Goal: Check status: Check status

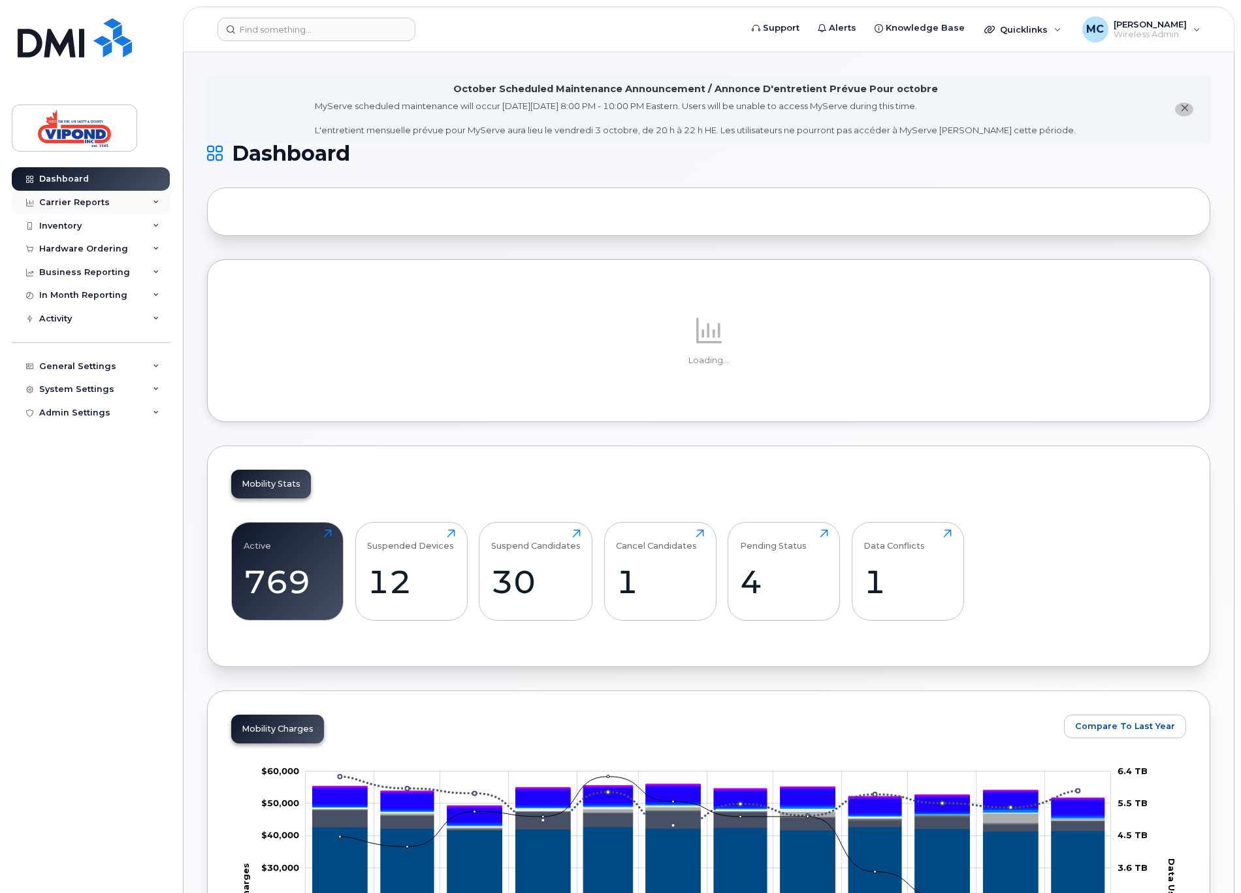
click at [64, 203] on div "Carrier Reports" at bounding box center [74, 202] width 71 height 10
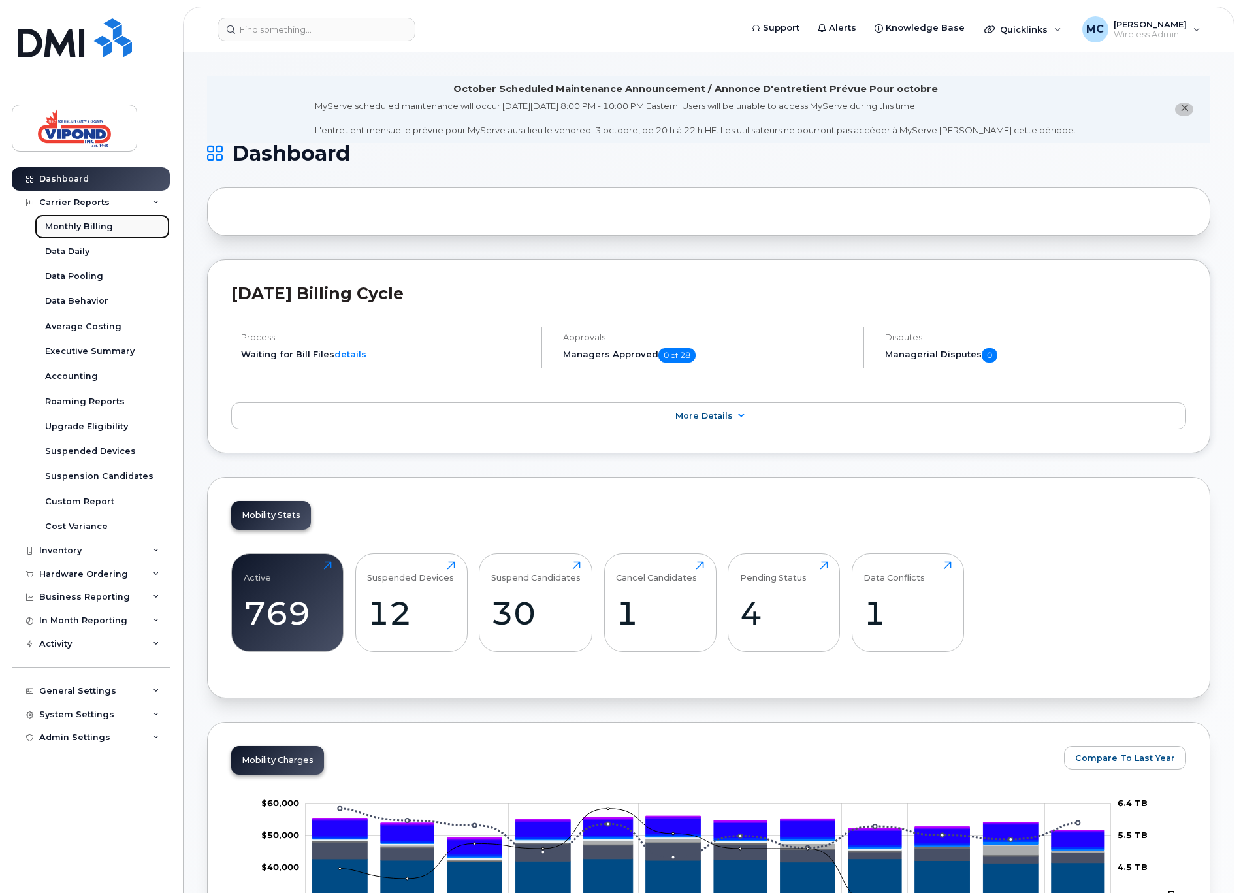
click at [71, 227] on div "Monthly Billing" at bounding box center [79, 227] width 68 height 12
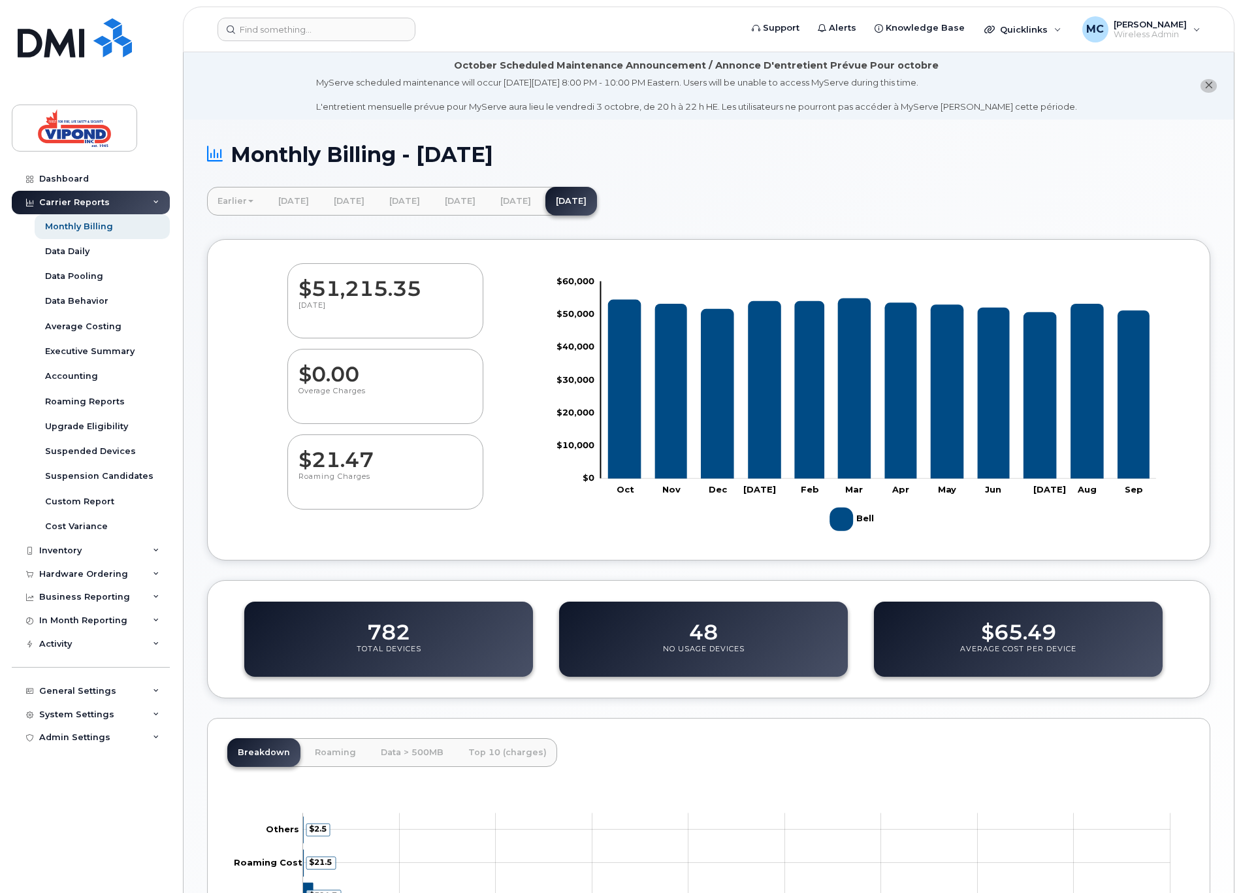
drag, startPoint x: 263, startPoint y: 207, endPoint x: 247, endPoint y: 202, distance: 16.5
click at [262, 207] on link "Earlier" at bounding box center [235, 201] width 57 height 29
click at [260, 372] on link "January 2023" at bounding box center [272, 375] width 125 height 24
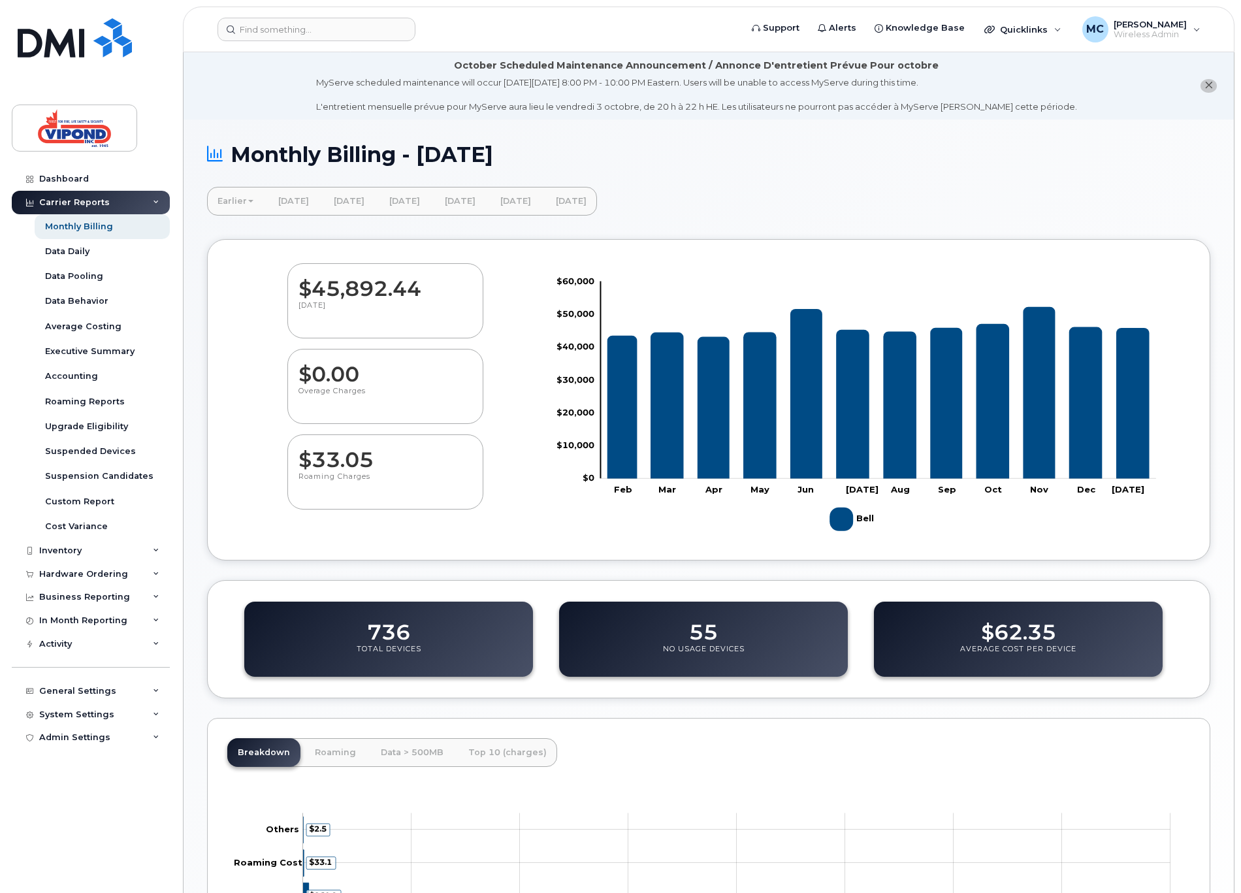
click at [241, 199] on link "Earlier" at bounding box center [235, 201] width 57 height 29
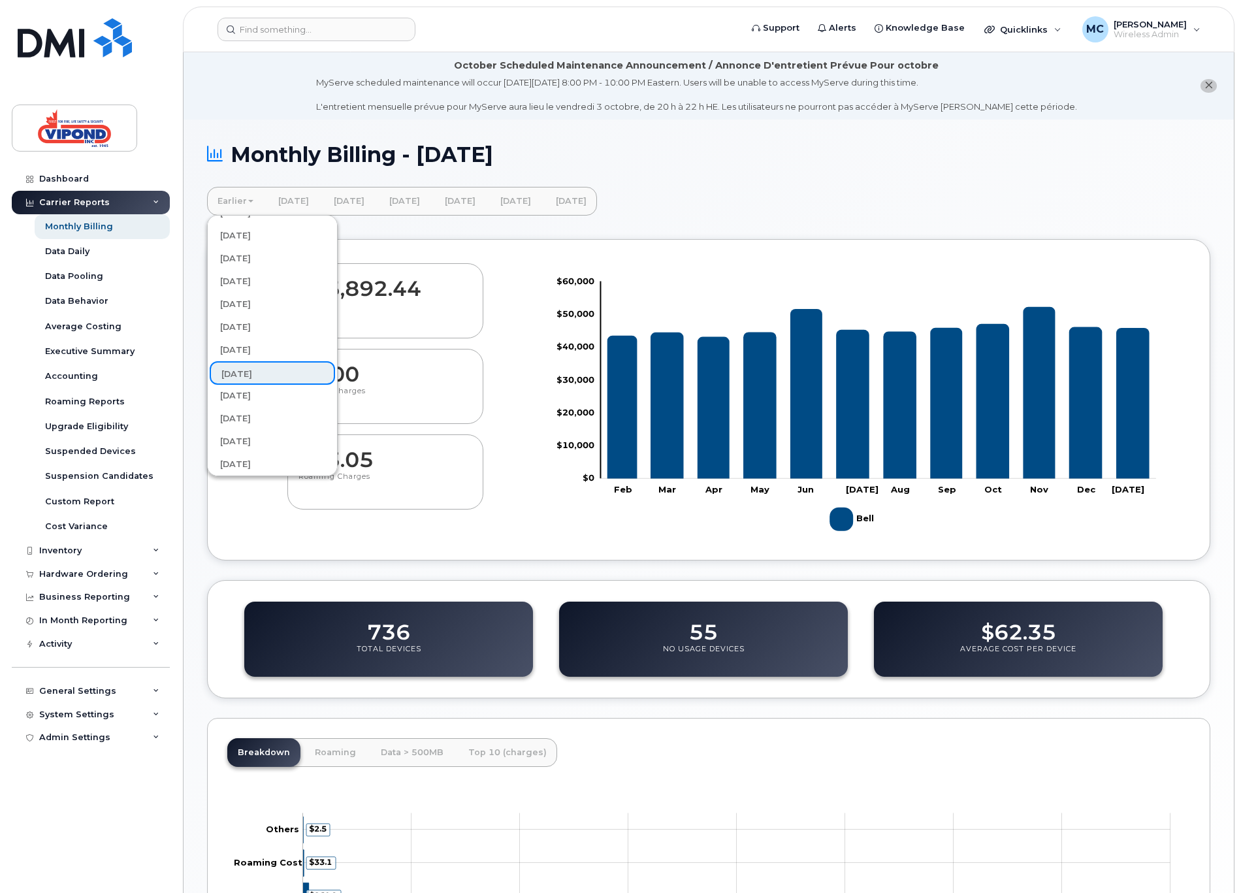
scroll to position [453, 0]
click at [265, 340] on link "February 2023" at bounding box center [272, 348] width 125 height 24
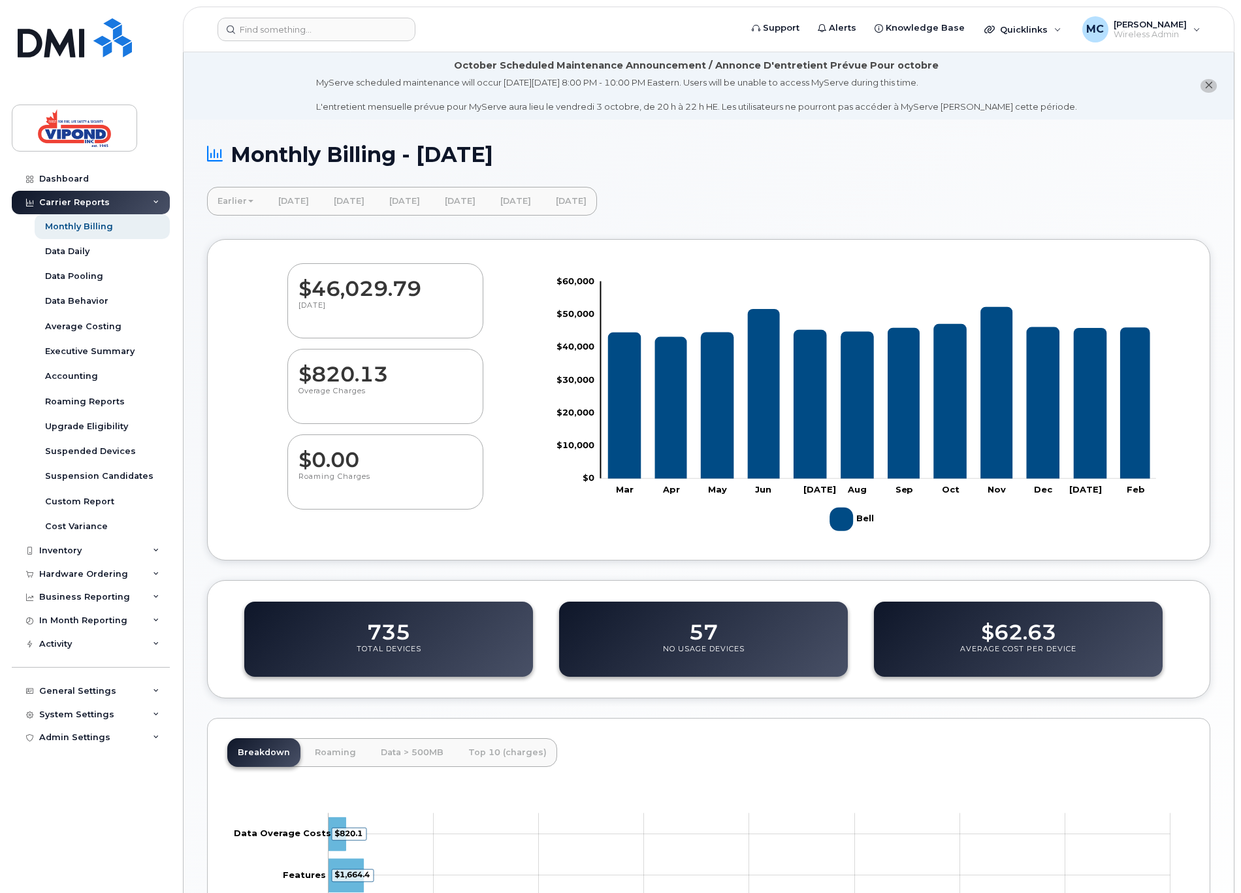
click at [227, 205] on link "Earlier" at bounding box center [235, 201] width 57 height 29
click at [268, 469] on link "March 2023" at bounding box center [272, 469] width 125 height 24
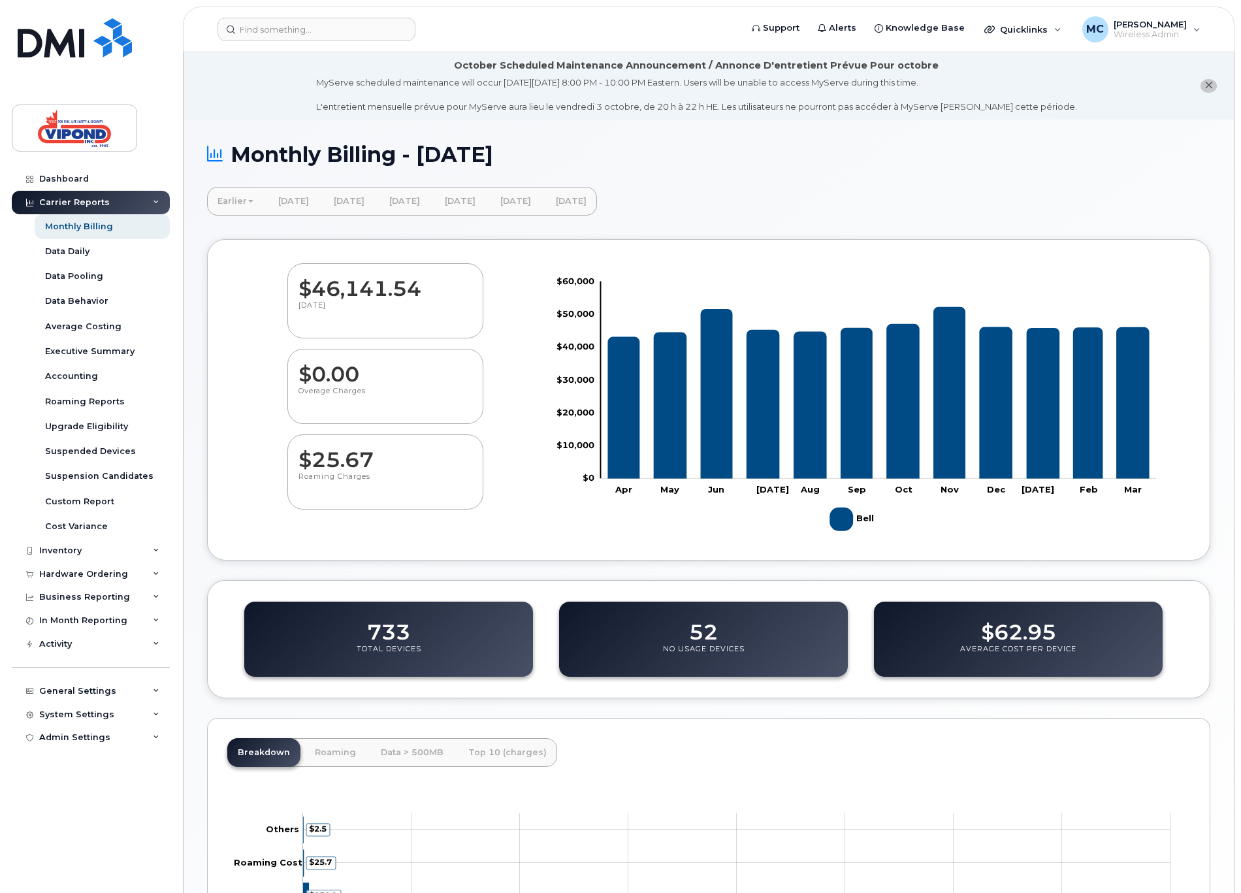
click at [233, 202] on link "Earlier" at bounding box center [235, 201] width 57 height 29
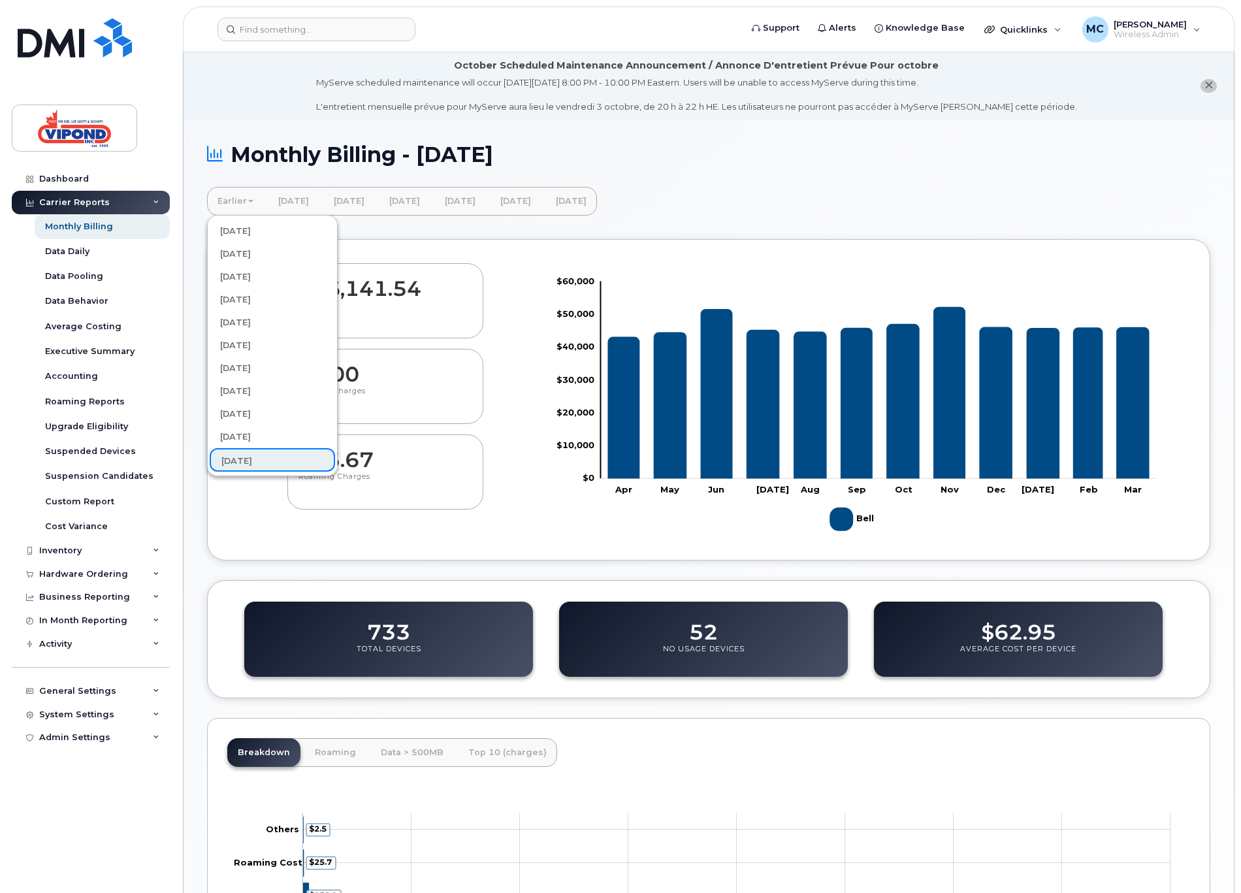
scroll to position [321, 0]
click at [252, 433] on link "[DATE]" at bounding box center [272, 434] width 125 height 24
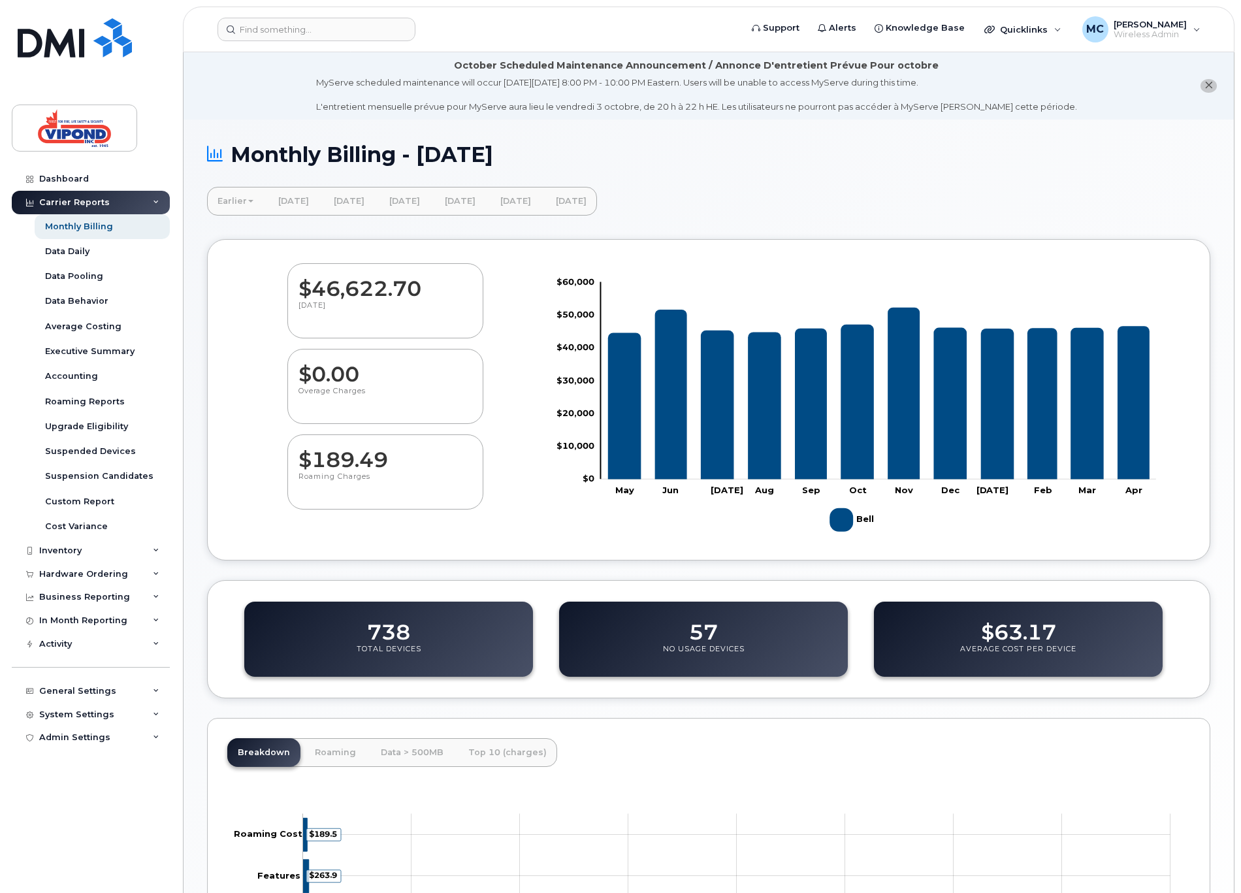
click at [223, 199] on link "Earlier" at bounding box center [235, 201] width 57 height 29
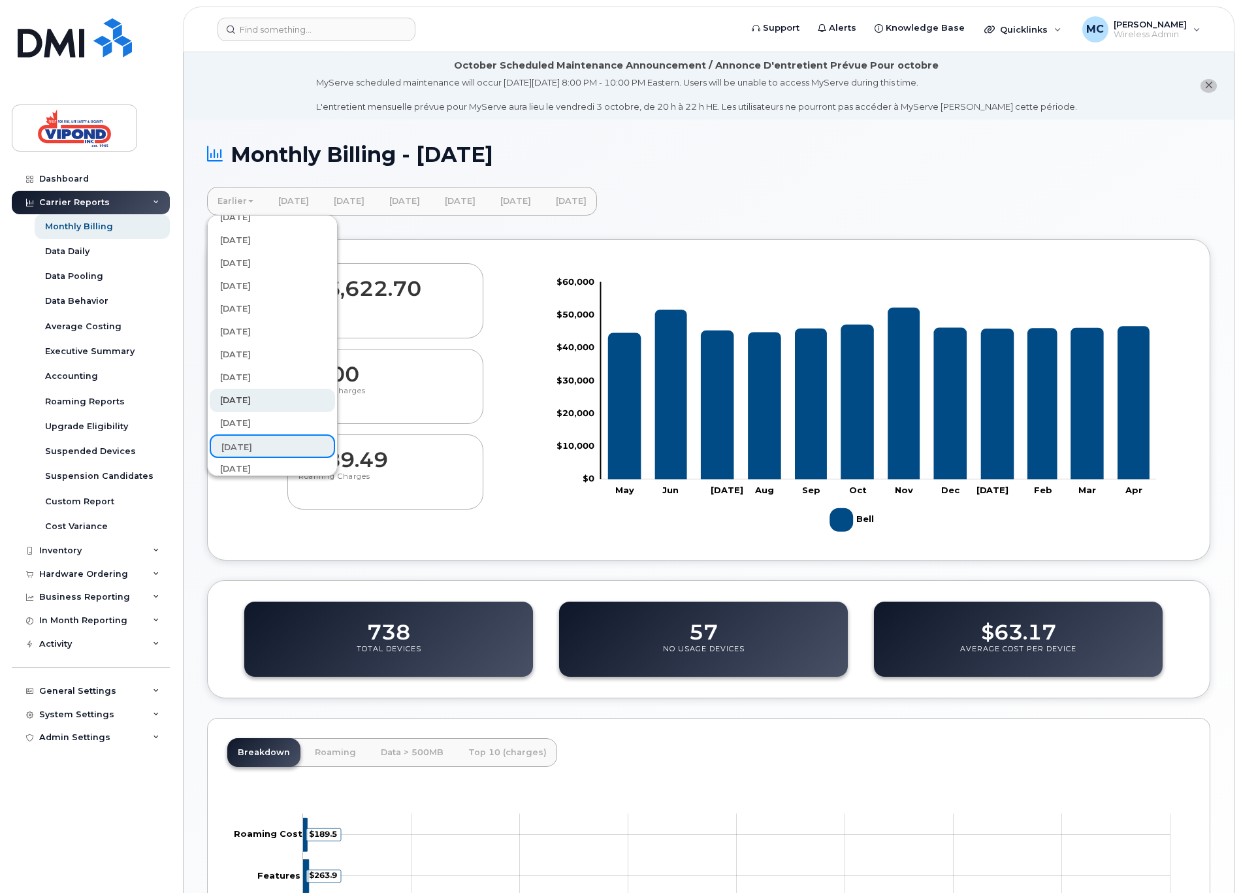
scroll to position [309, 0]
click at [261, 424] on link "[DATE]" at bounding box center [272, 424] width 125 height 24
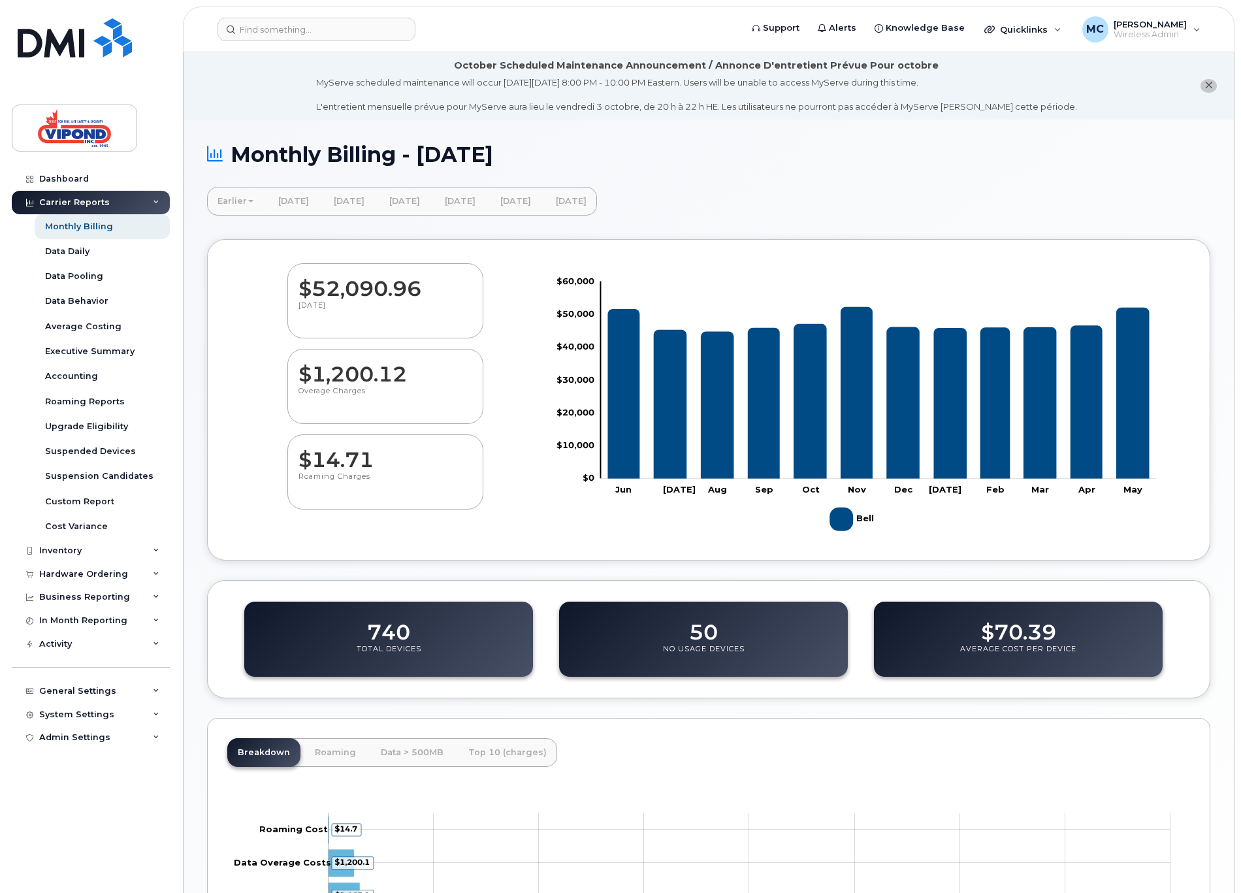
click at [231, 204] on link "Earlier" at bounding box center [235, 201] width 57 height 29
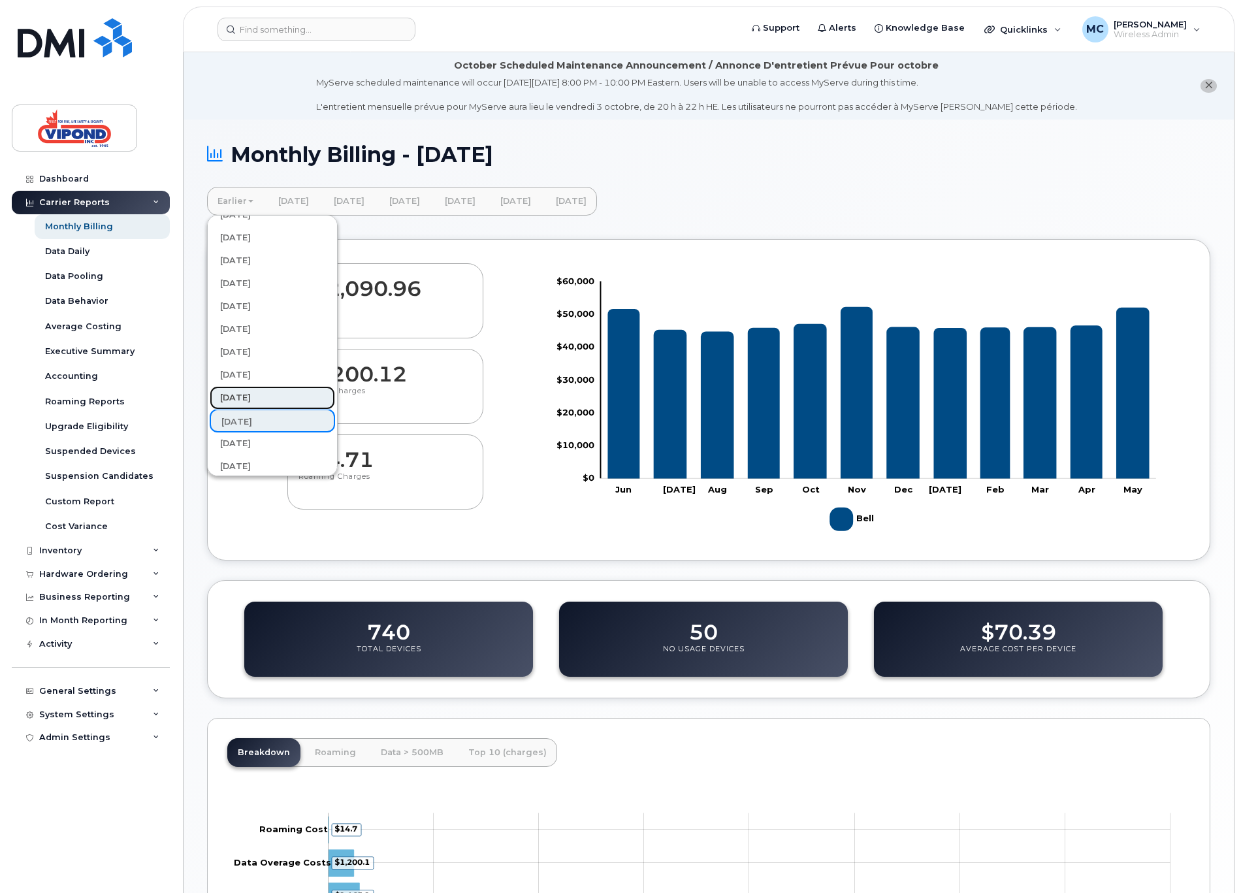
click at [261, 394] on link "[DATE]" at bounding box center [272, 398] width 125 height 24
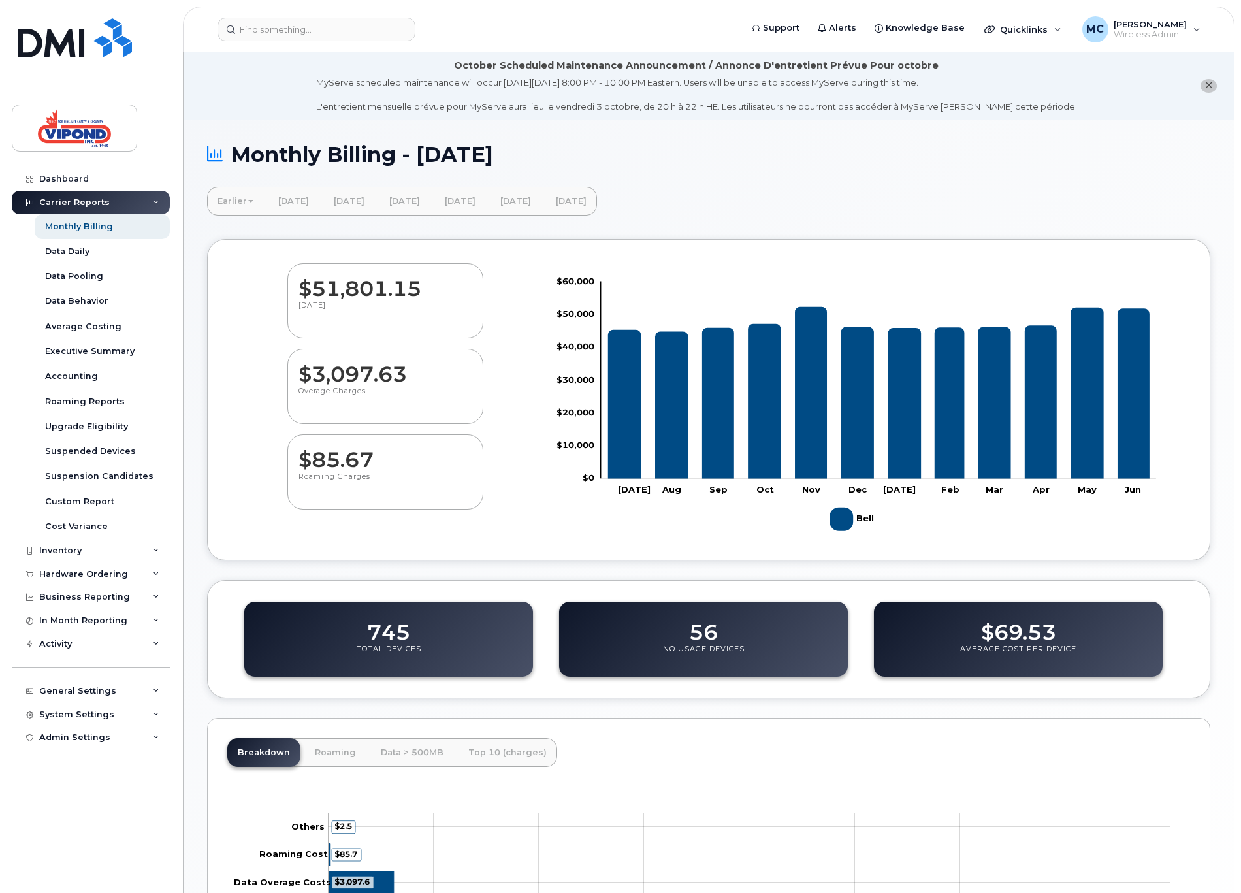
click at [221, 198] on link "Earlier" at bounding box center [235, 201] width 57 height 29
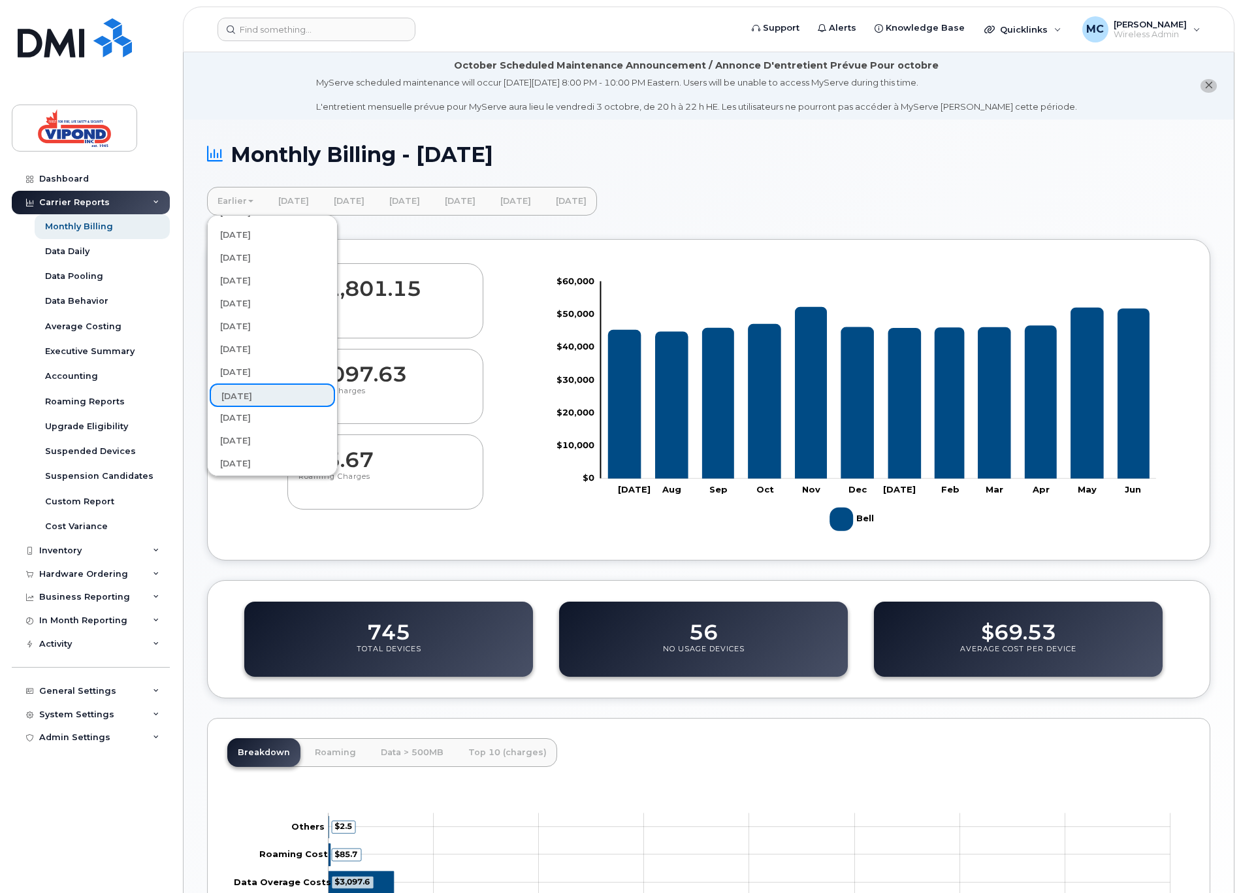
scroll to position [316, 0]
click at [259, 365] on link "[DATE]" at bounding box center [272, 371] width 125 height 24
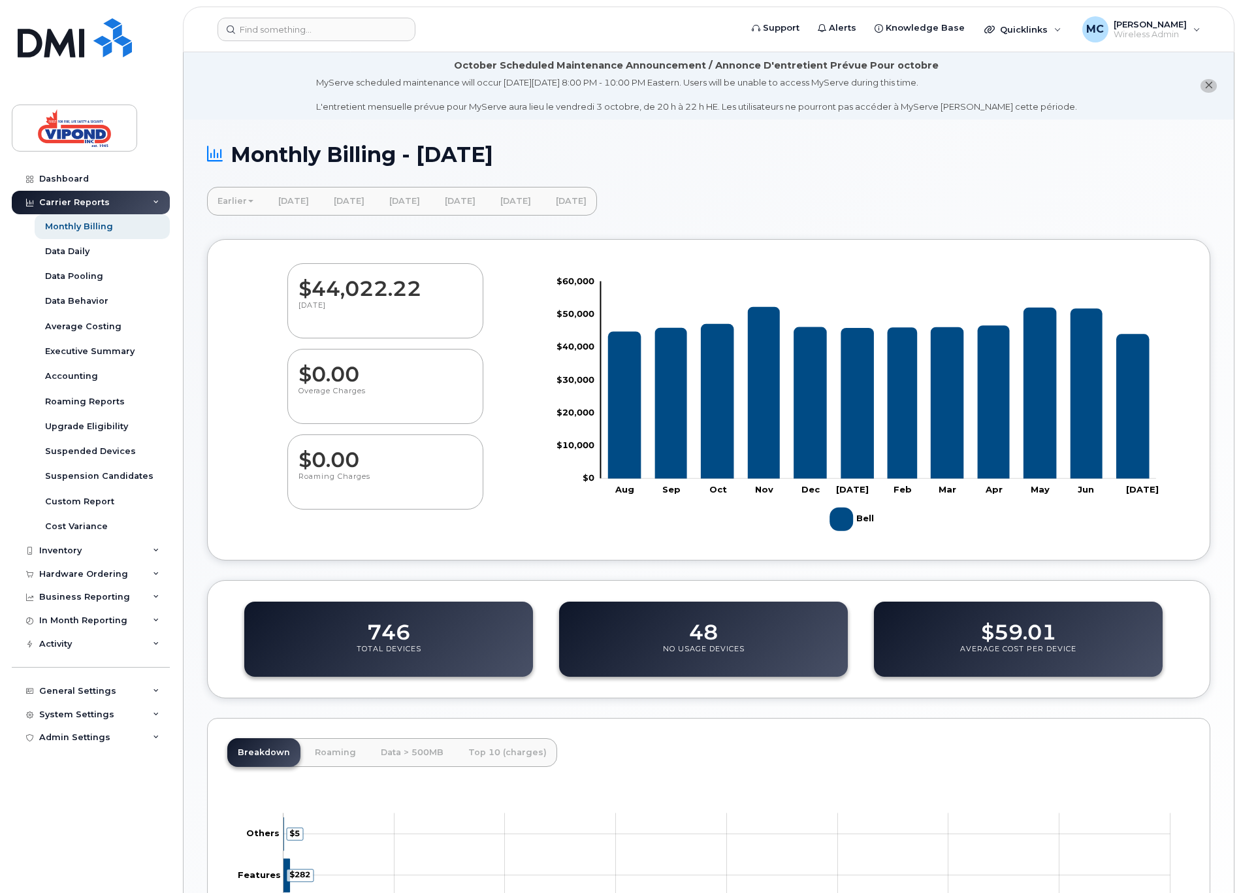
click at [233, 203] on link "Earlier" at bounding box center [235, 201] width 57 height 29
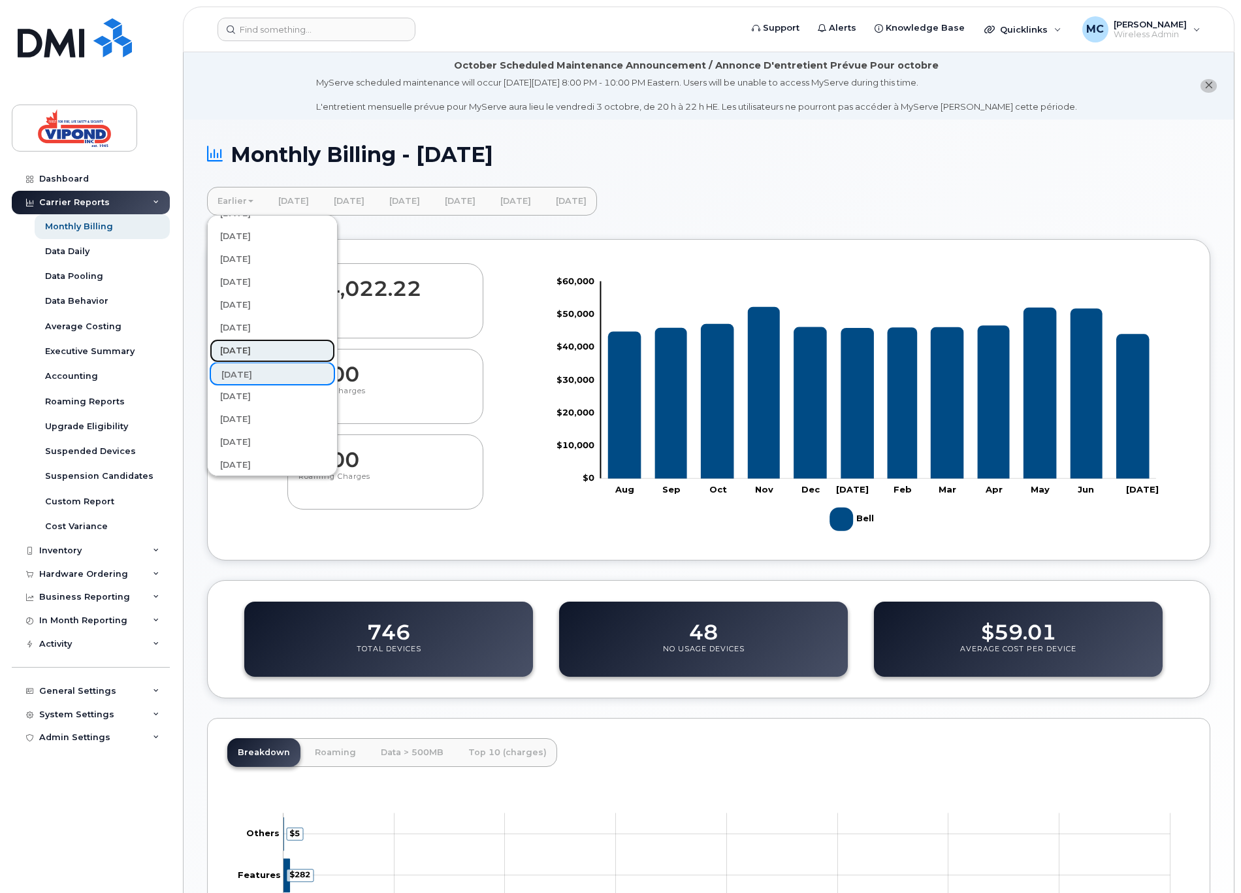
click at [262, 346] on link "[DATE]" at bounding box center [272, 351] width 125 height 24
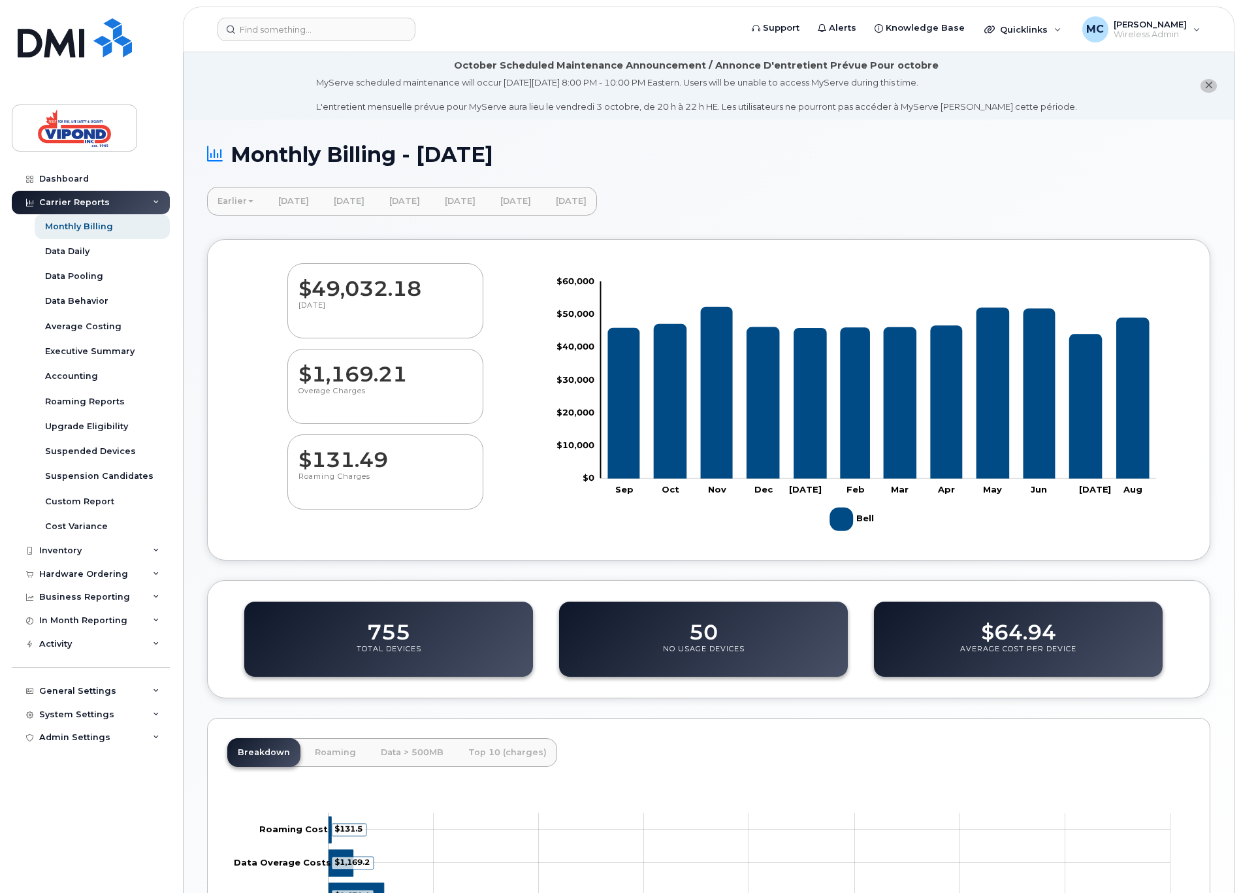
click at [246, 202] on link "Earlier" at bounding box center [235, 201] width 57 height 29
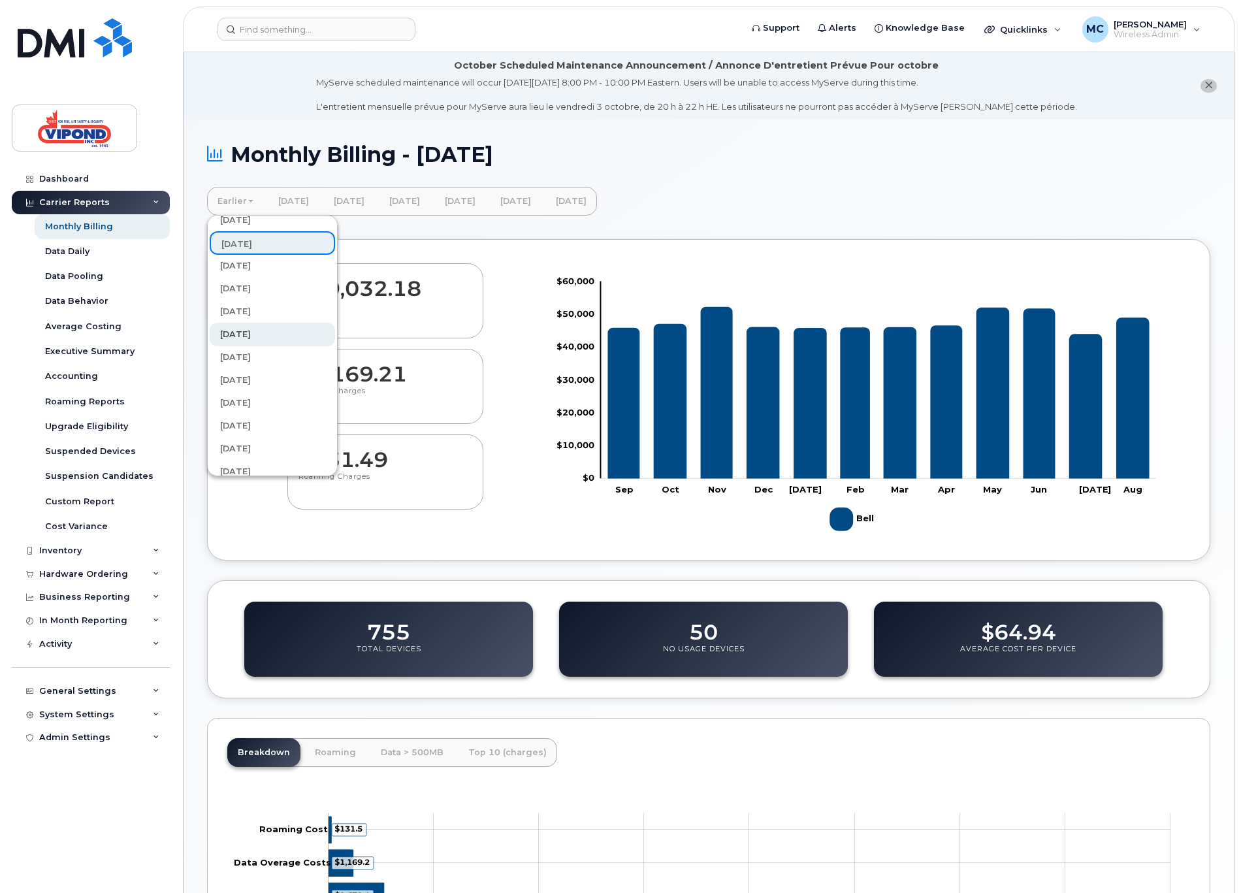
scroll to position [346, 0]
click at [267, 293] on link "[DATE]" at bounding box center [272, 295] width 125 height 24
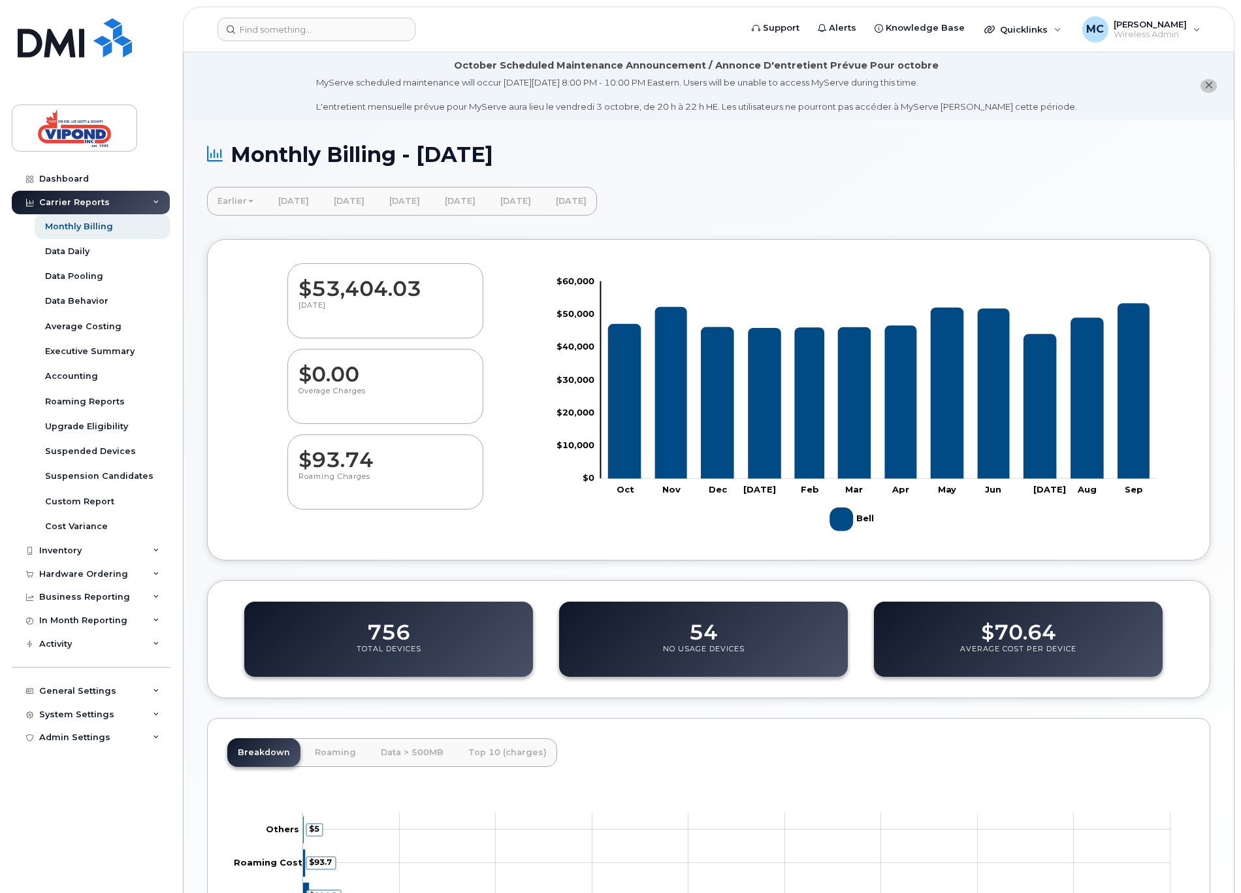
click at [234, 202] on link "Earlier" at bounding box center [235, 201] width 57 height 29
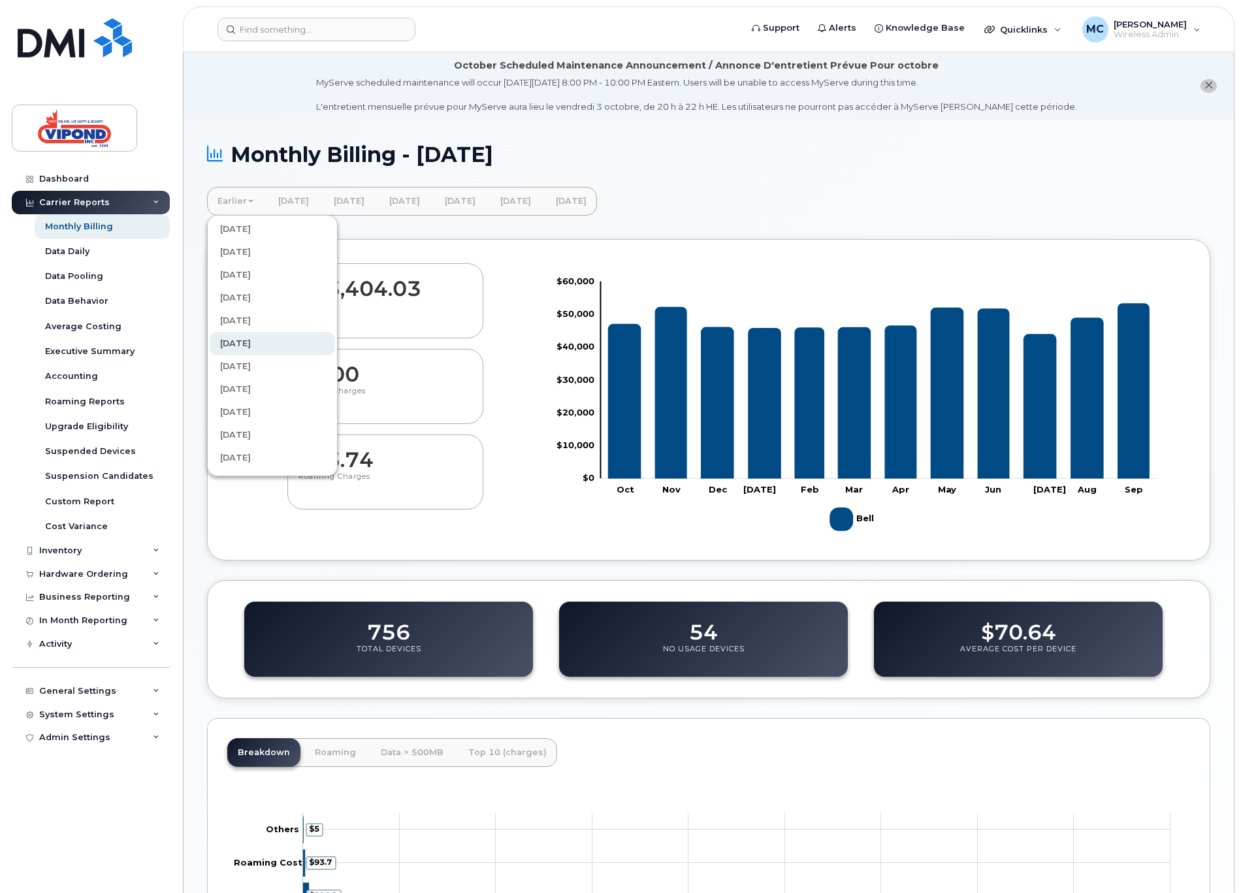
scroll to position [203, 0]
click at [274, 408] on link "[DATE]" at bounding box center [272, 415] width 125 height 24
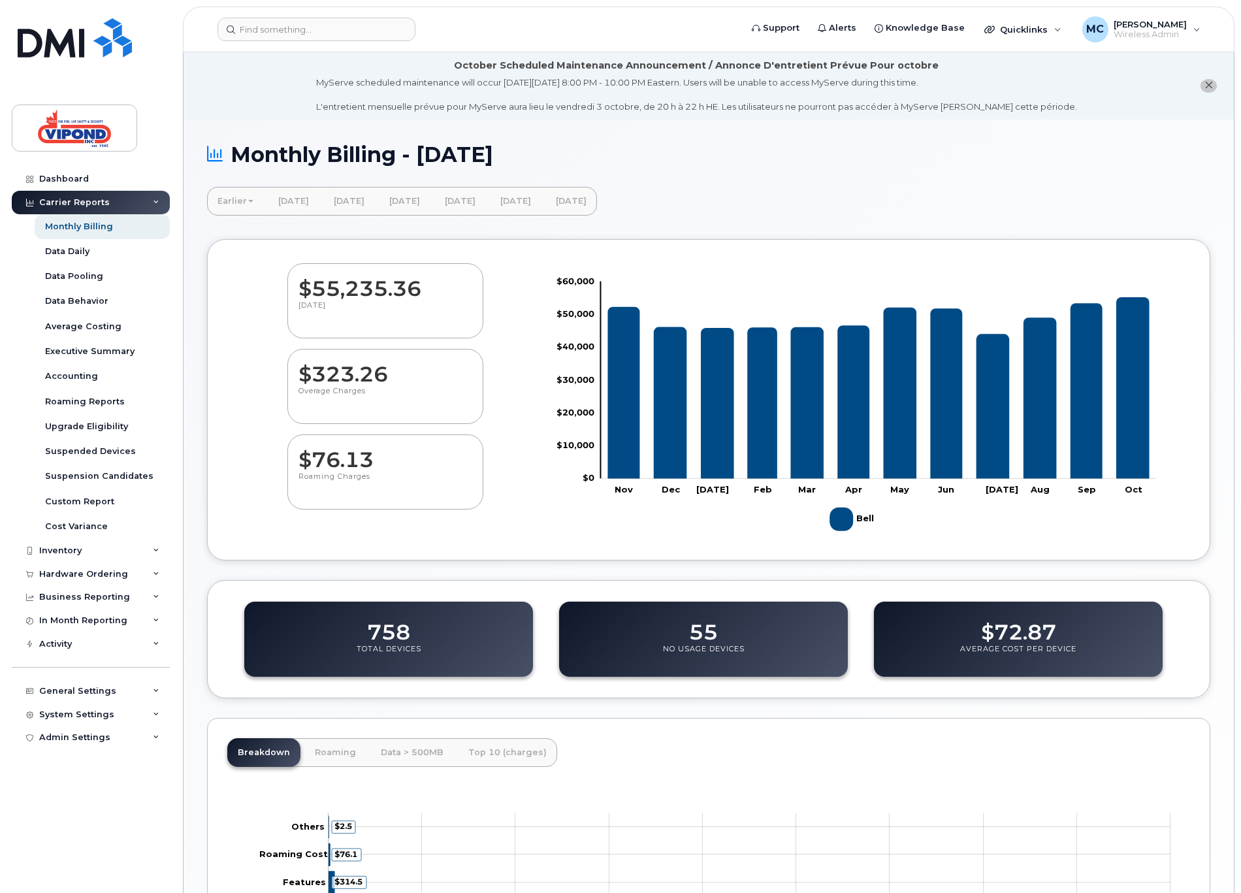
click at [225, 206] on link "Earlier" at bounding box center [235, 201] width 57 height 29
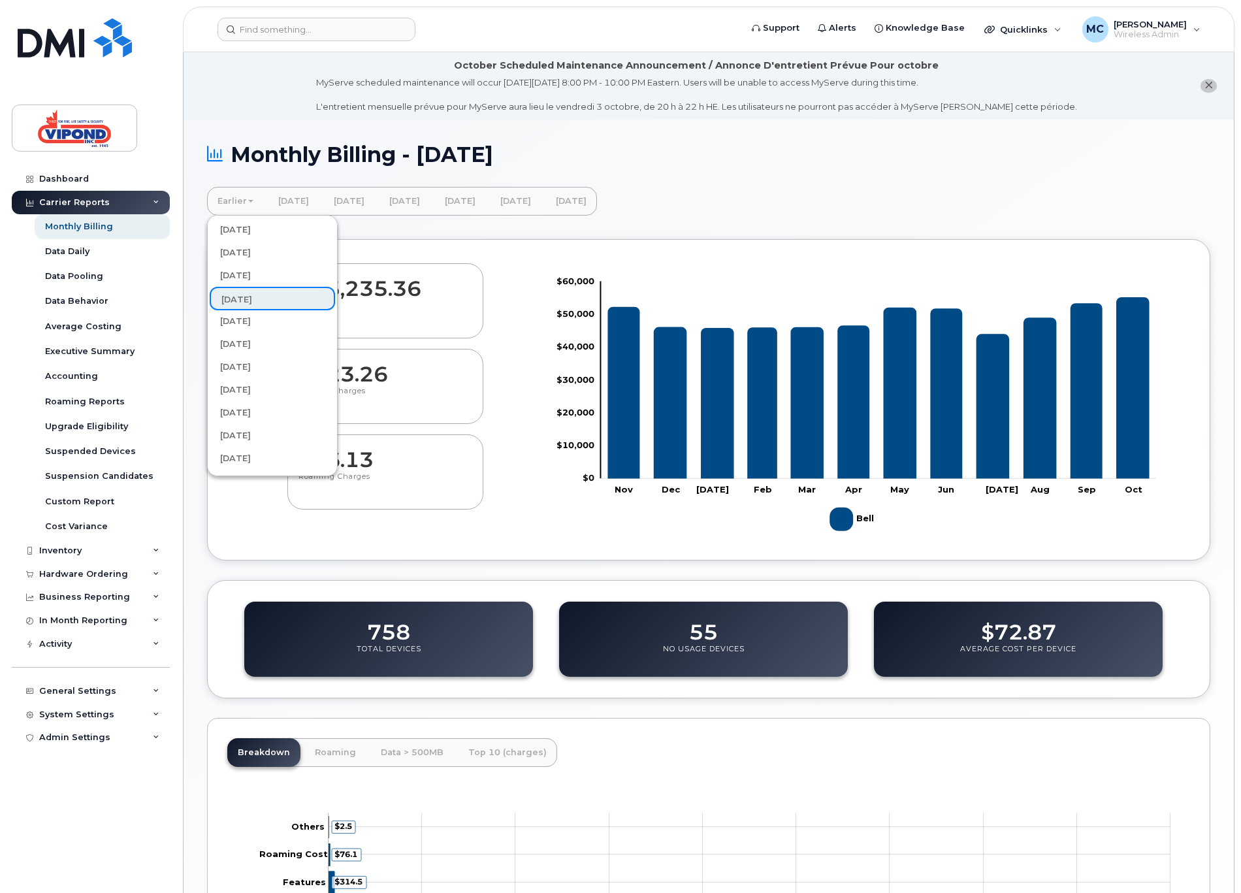
scroll to position [320, 0]
click at [255, 273] on link "[DATE]" at bounding box center [272, 275] width 125 height 24
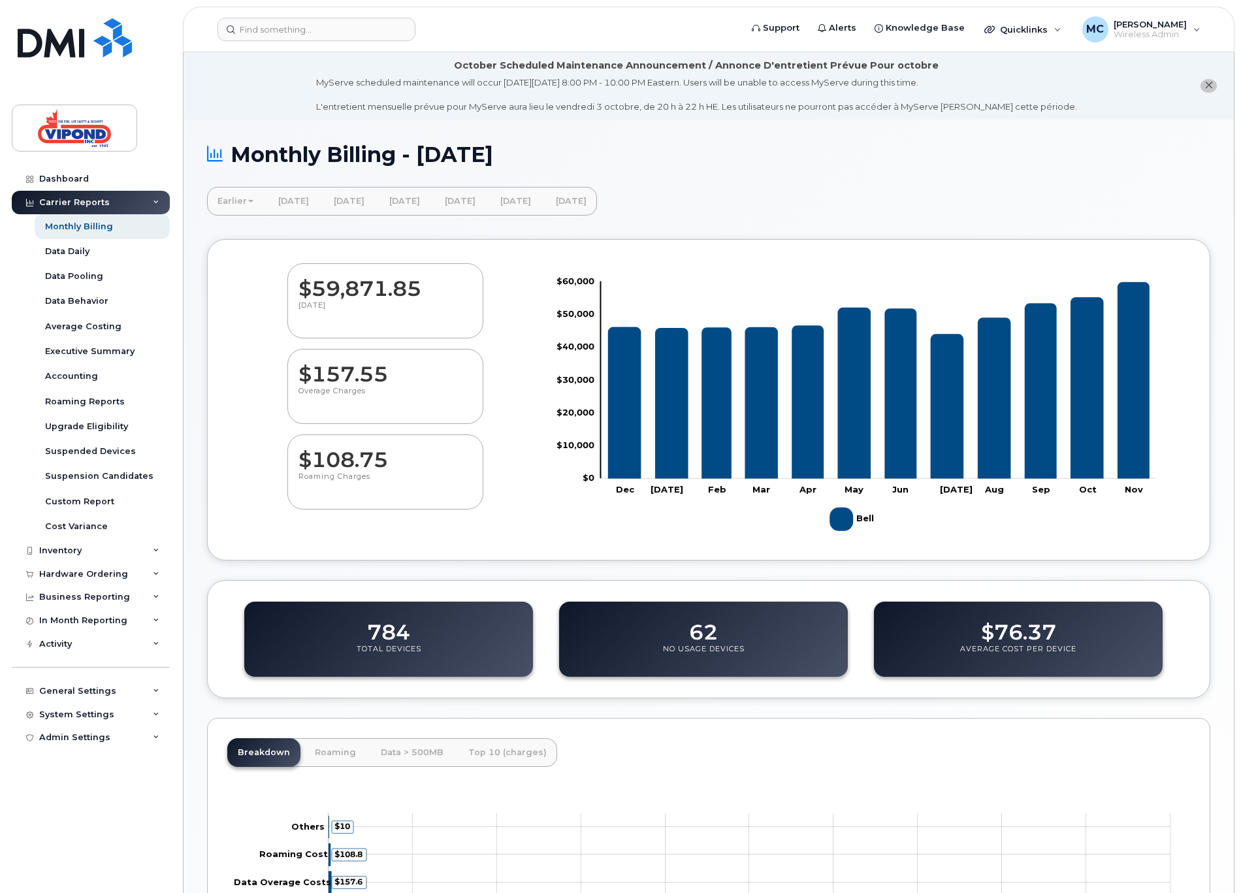
click at [233, 203] on link "Earlier" at bounding box center [235, 201] width 57 height 29
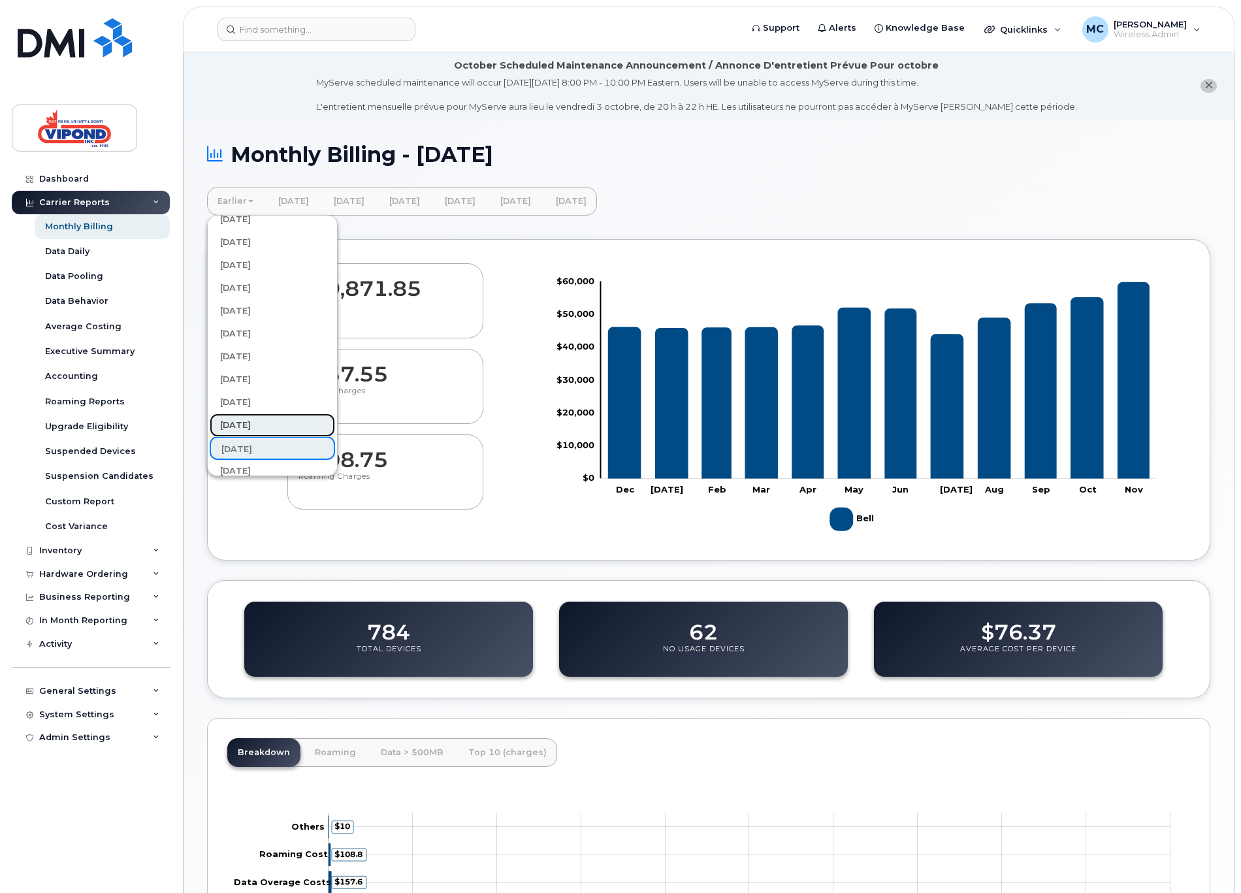
click at [262, 427] on link "[DATE]" at bounding box center [272, 426] width 125 height 24
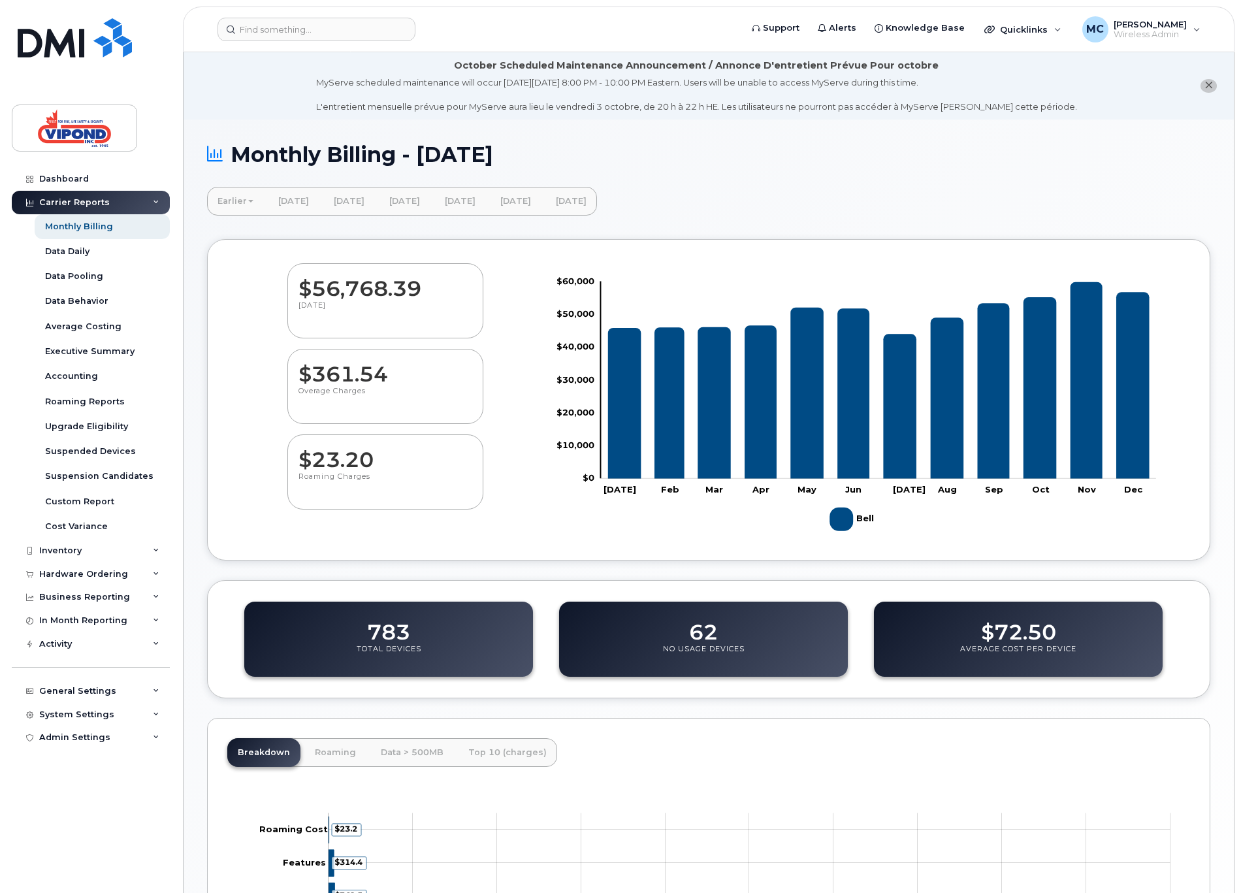
click at [244, 199] on link "Earlier" at bounding box center [235, 201] width 57 height 29
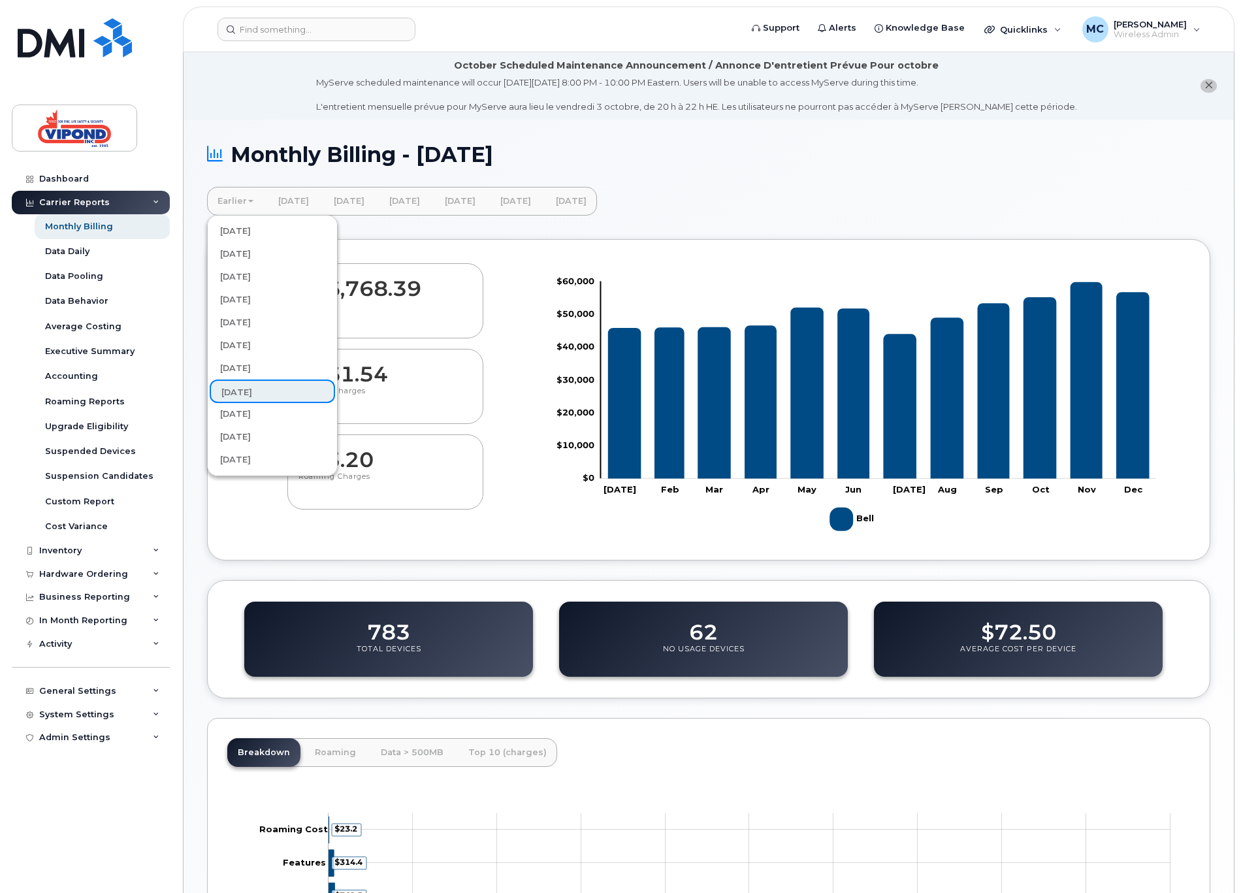
scroll to position [186, 0]
click at [263, 359] on link "[DATE]" at bounding box center [272, 364] width 125 height 24
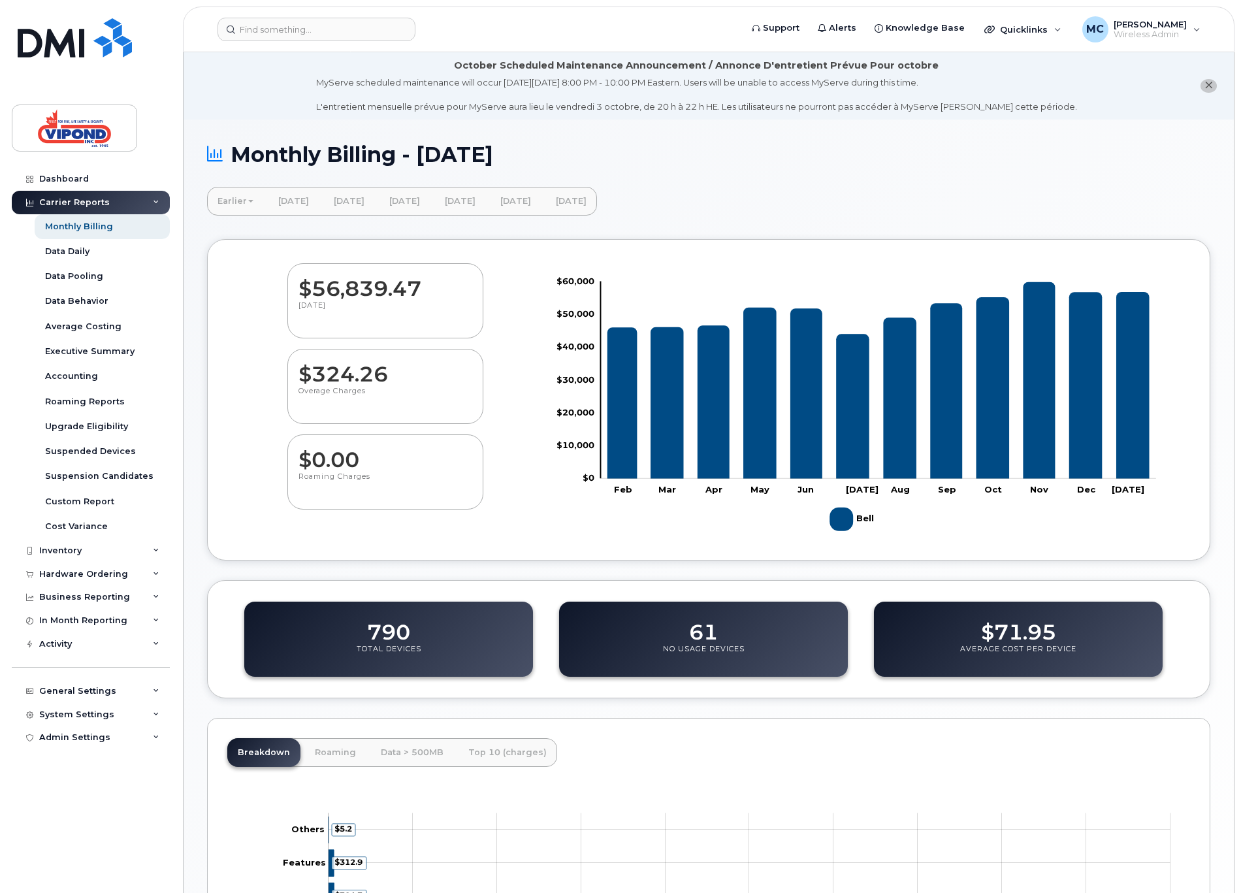
drag, startPoint x: 229, startPoint y: 212, endPoint x: 233, endPoint y: 206, distance: 6.9
click at [232, 210] on link "Earlier" at bounding box center [235, 201] width 57 height 29
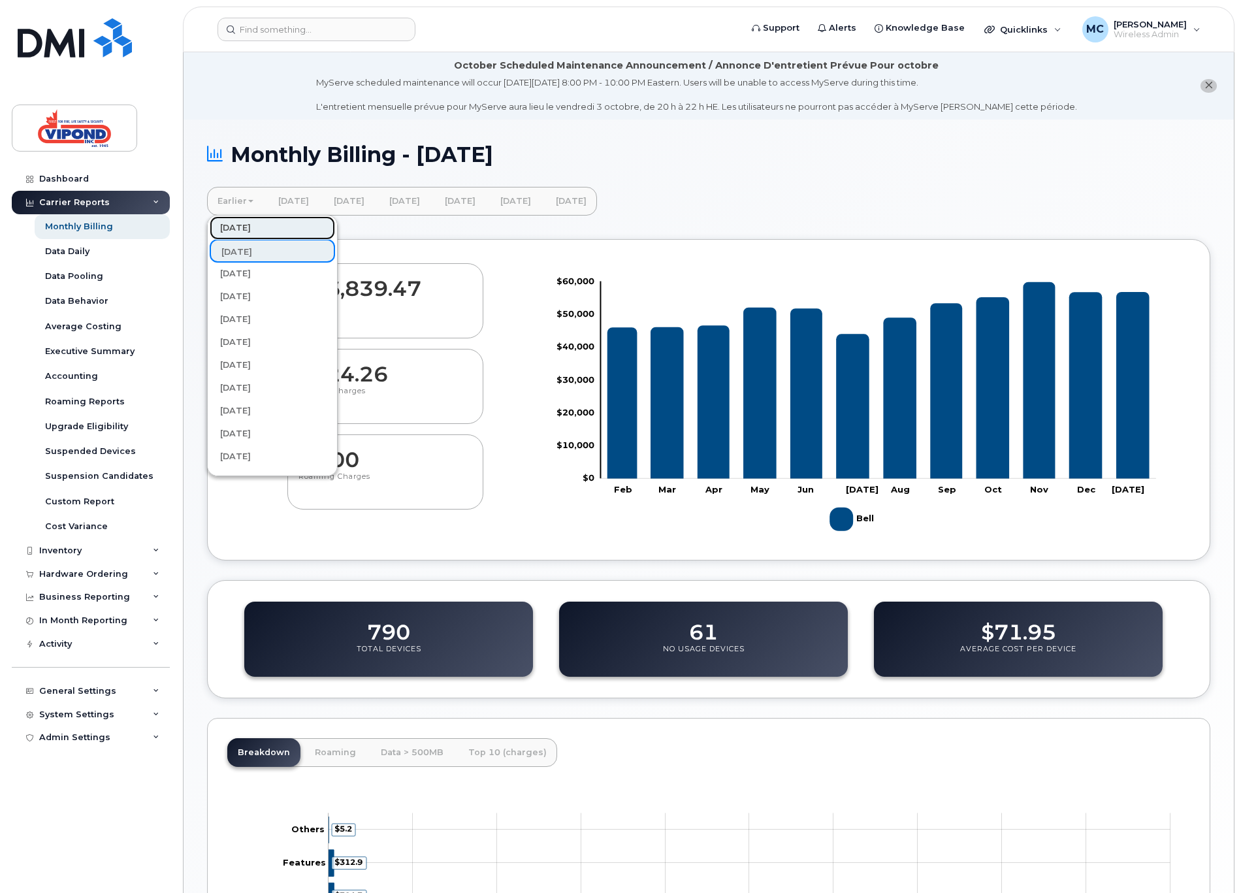
click at [270, 232] on link "[DATE]" at bounding box center [272, 228] width 125 height 24
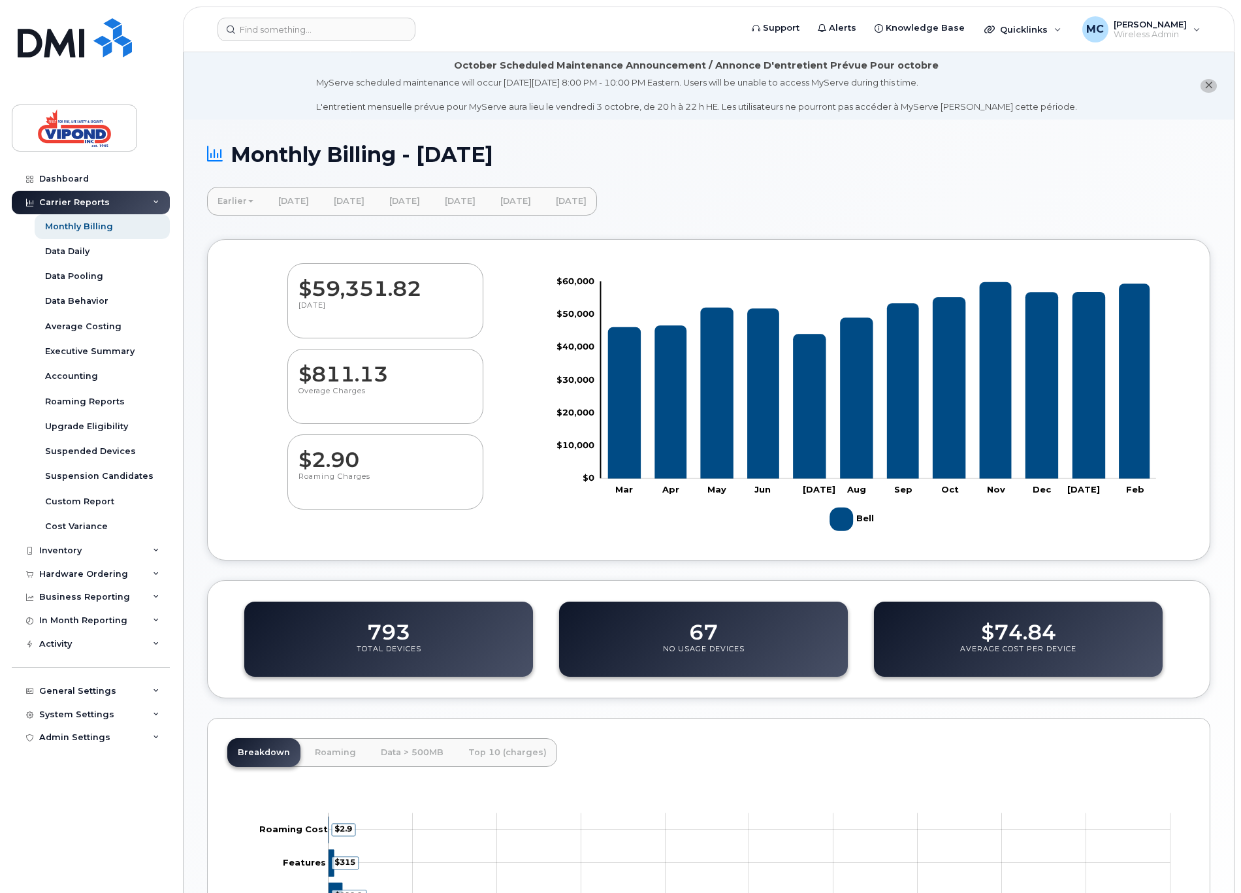
click at [221, 194] on link "Earlier" at bounding box center [235, 201] width 57 height 29
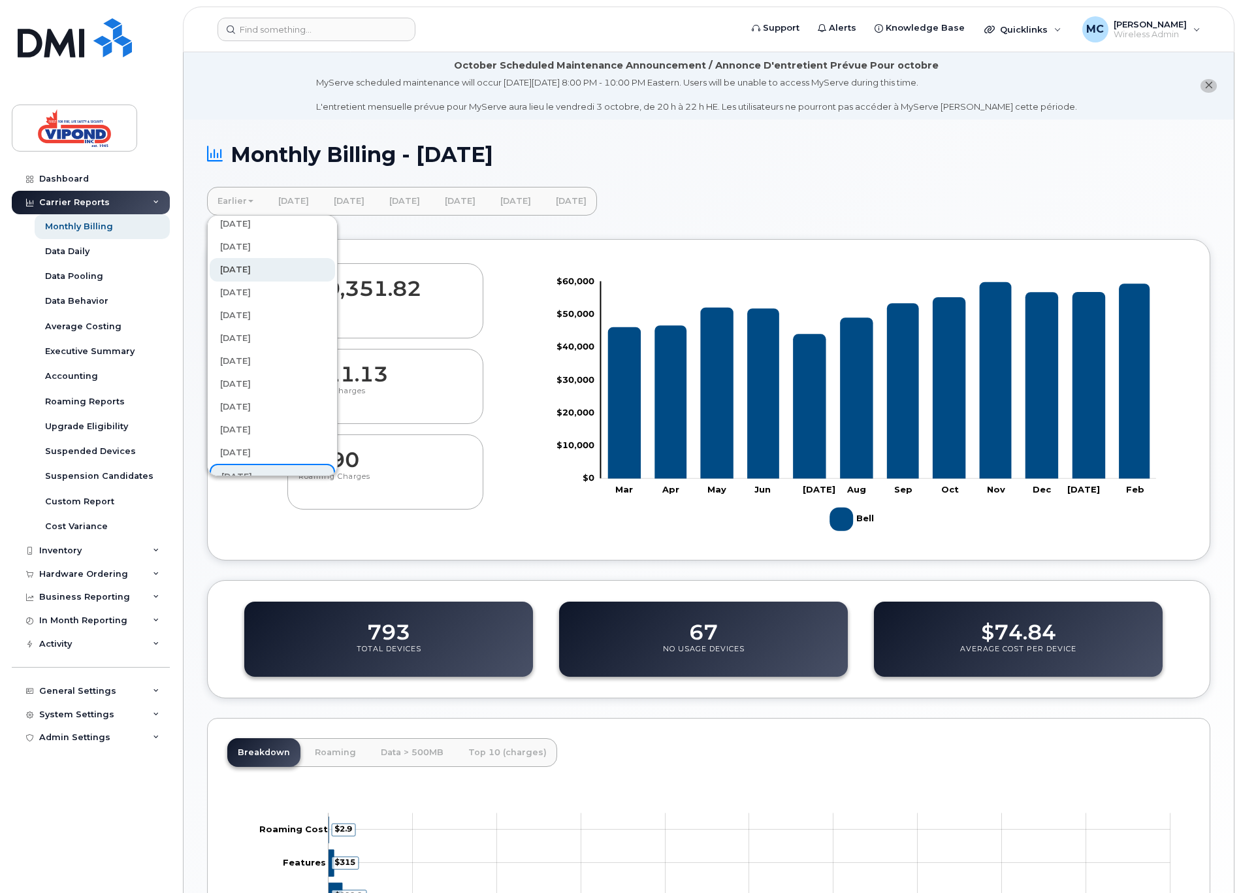
scroll to position [206, 0]
click at [267, 297] on link "[DATE]" at bounding box center [272, 298] width 125 height 24
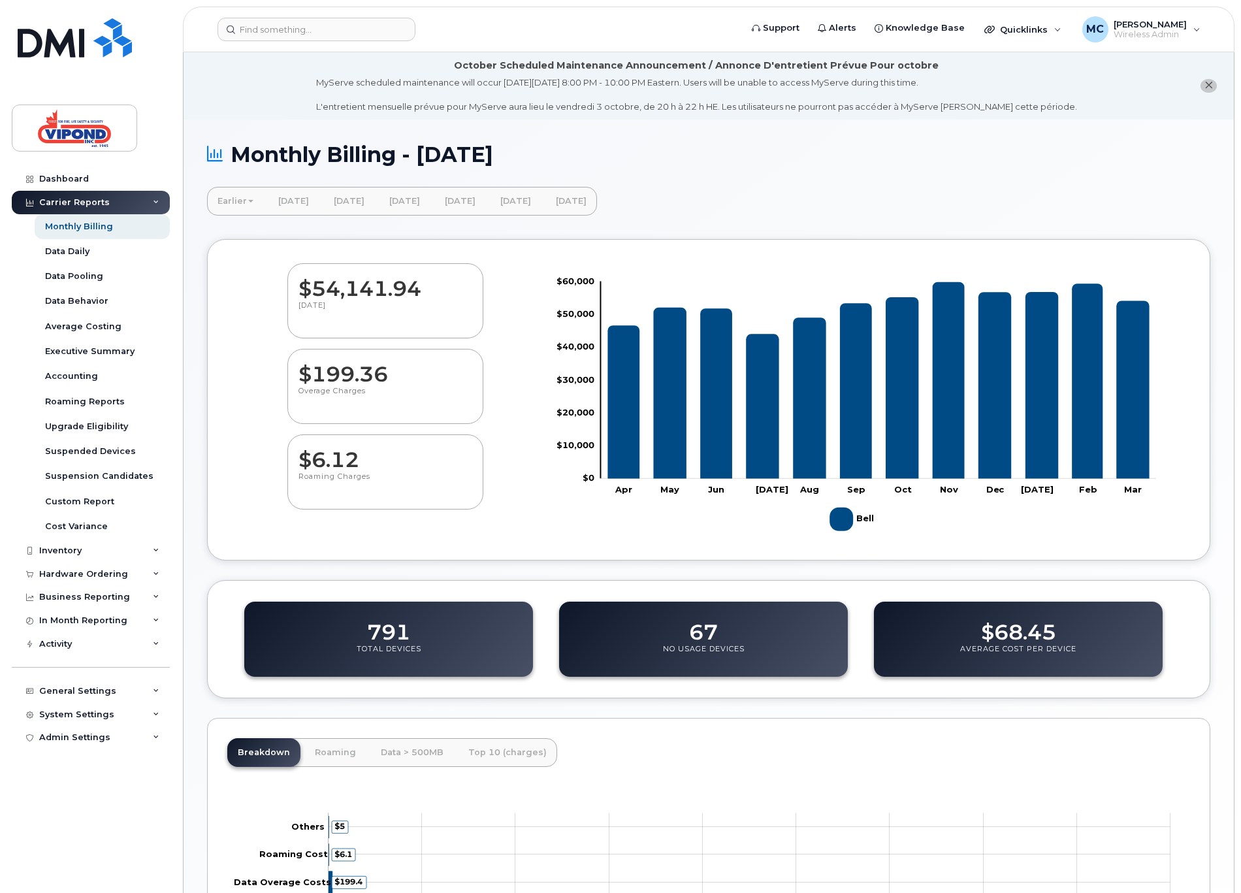
click at [226, 197] on link "Earlier" at bounding box center [235, 201] width 57 height 29
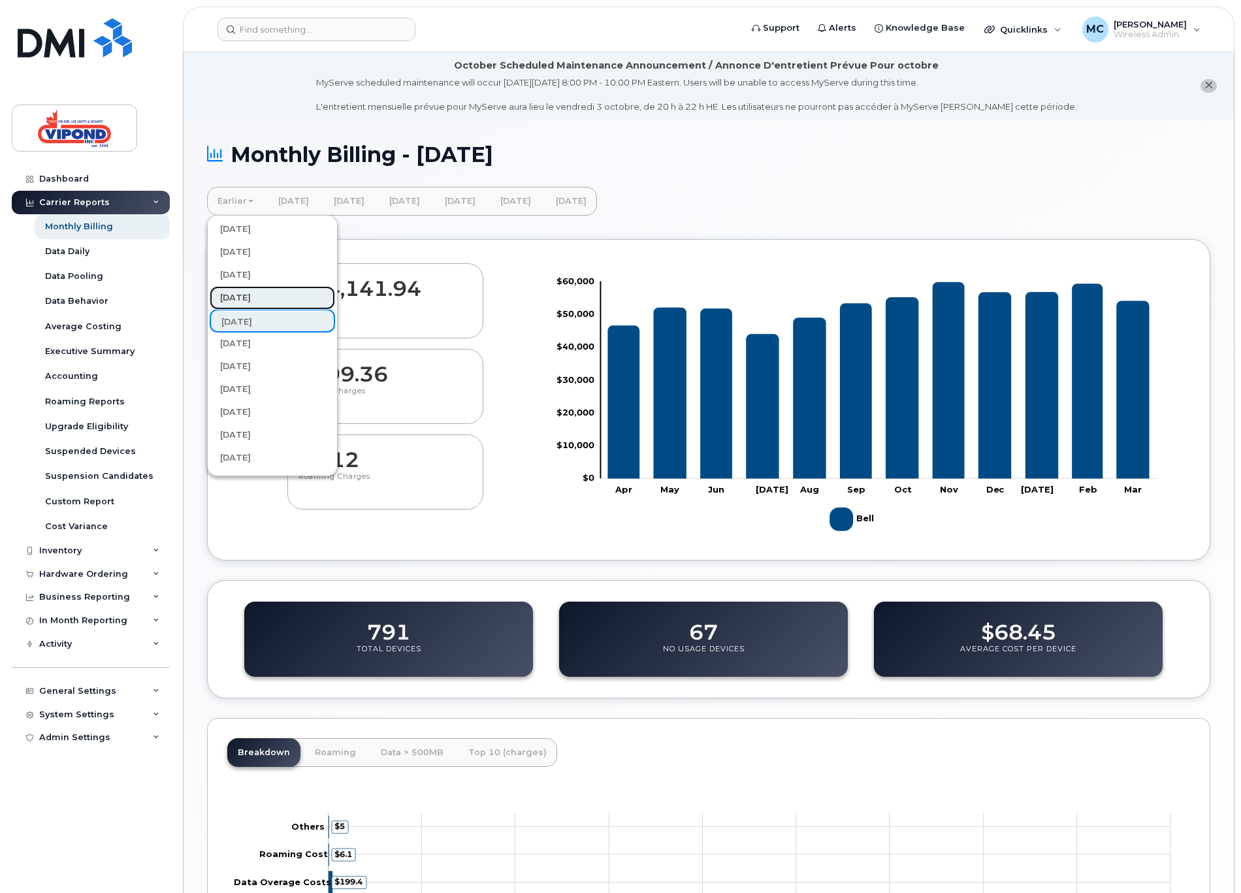
click at [248, 295] on link "[DATE]" at bounding box center [272, 298] width 125 height 24
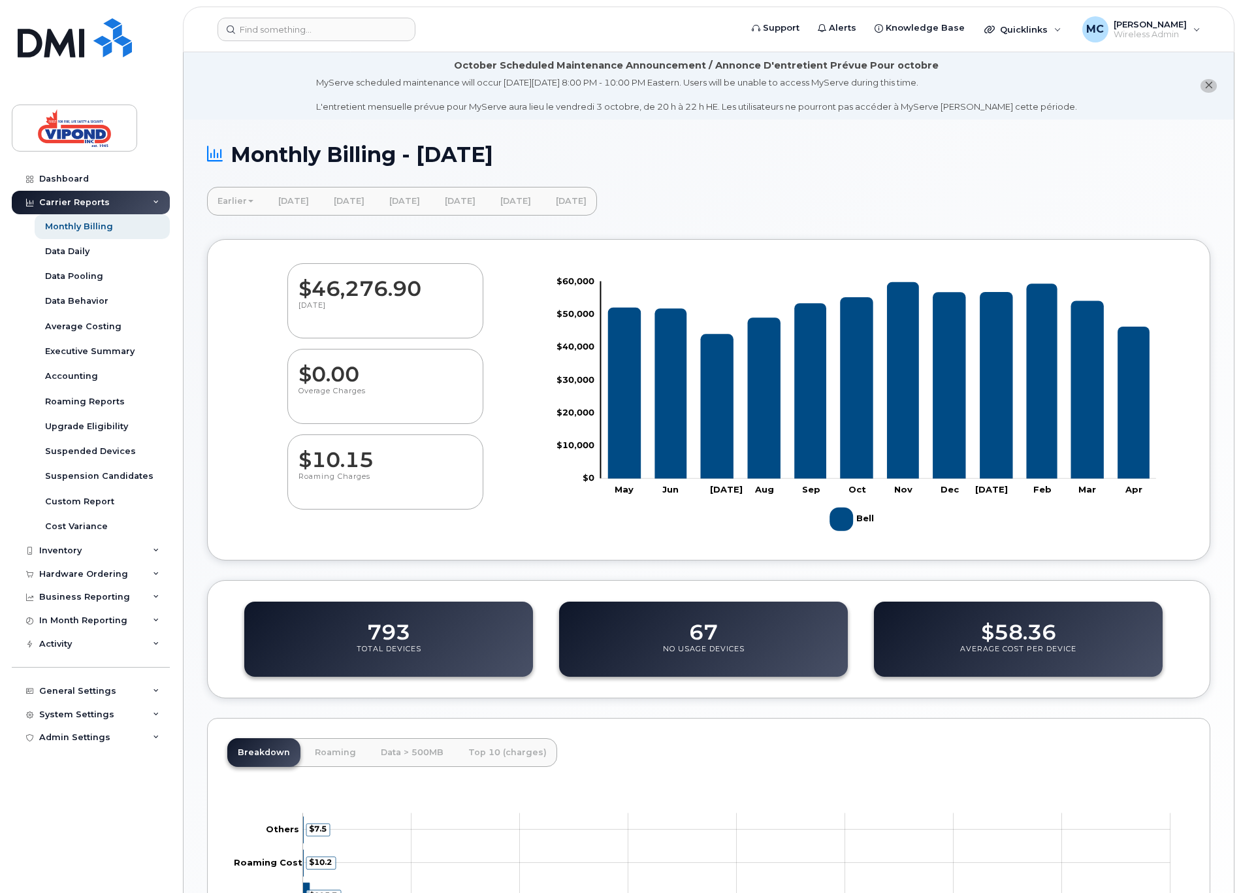
click at [222, 203] on link "Earlier" at bounding box center [235, 201] width 57 height 29
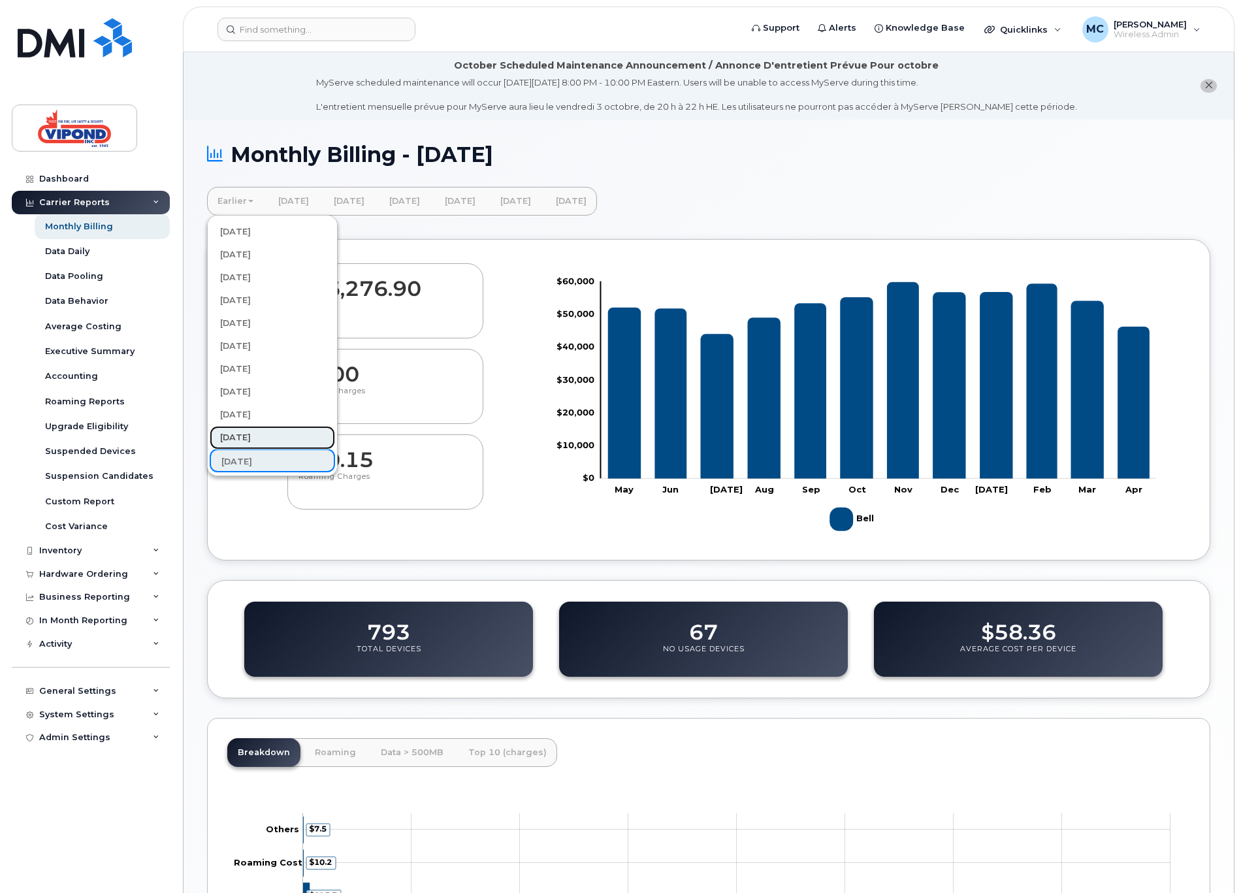
click at [291, 433] on link "[DATE]" at bounding box center [272, 438] width 125 height 24
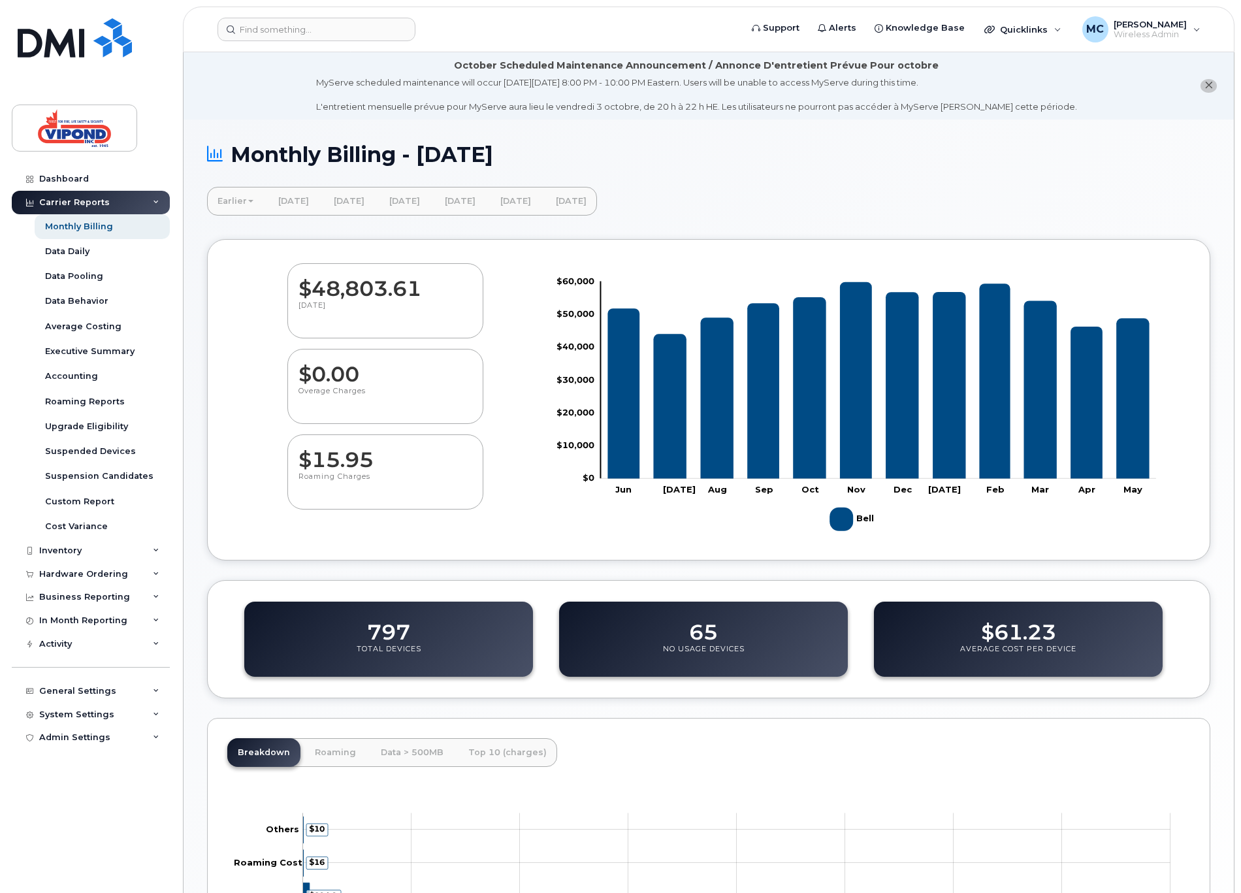
click at [237, 203] on link "Earlier" at bounding box center [235, 201] width 57 height 29
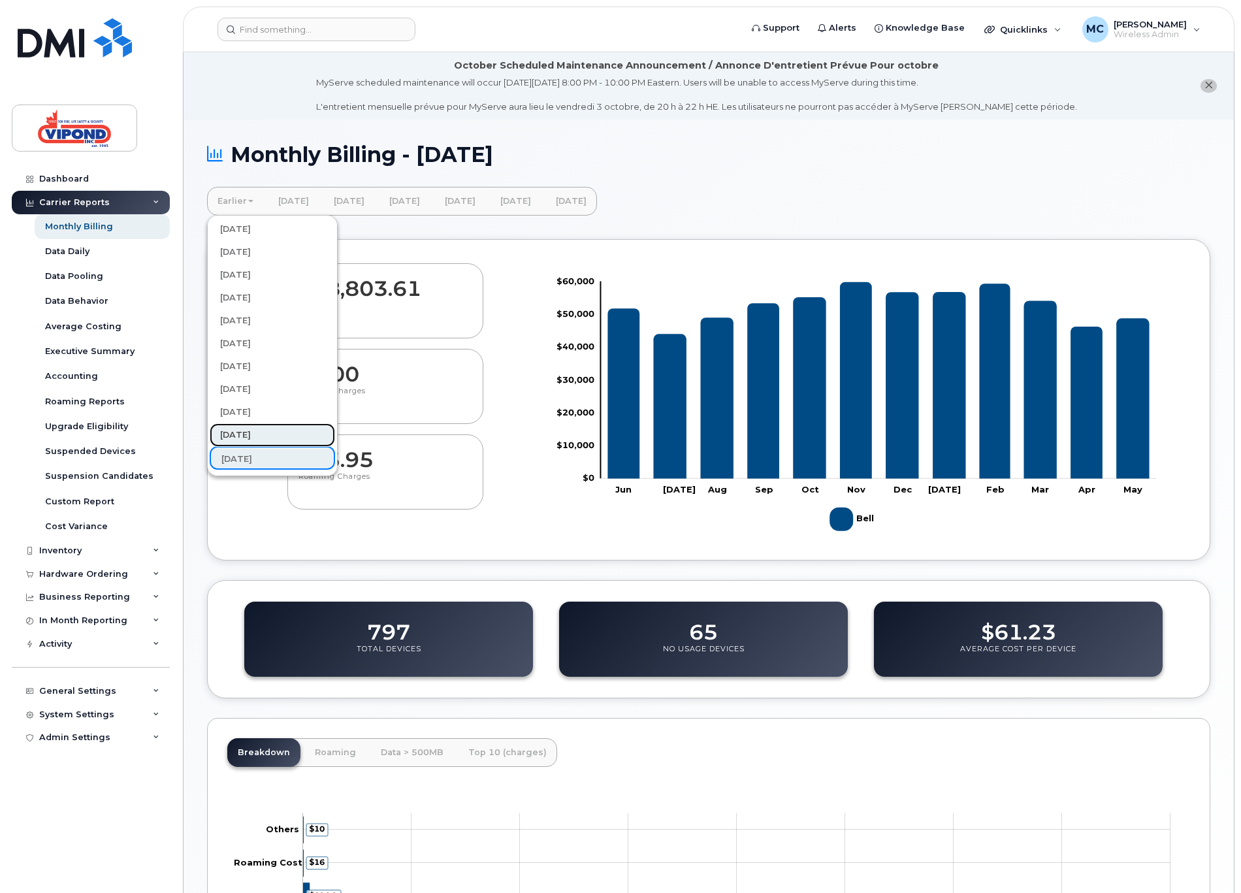
click at [259, 436] on link "[DATE]" at bounding box center [272, 435] width 125 height 24
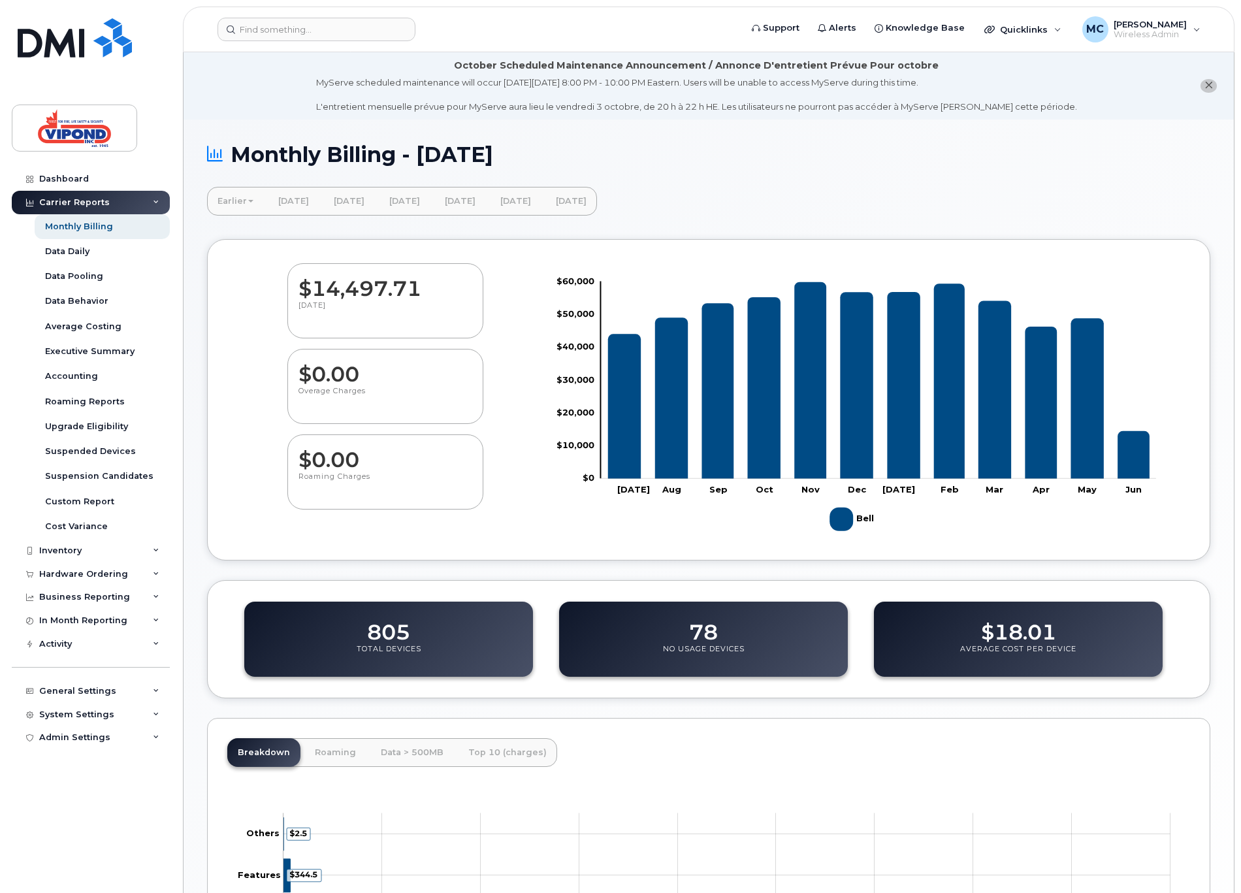
click at [239, 195] on link "Earlier" at bounding box center [235, 201] width 57 height 29
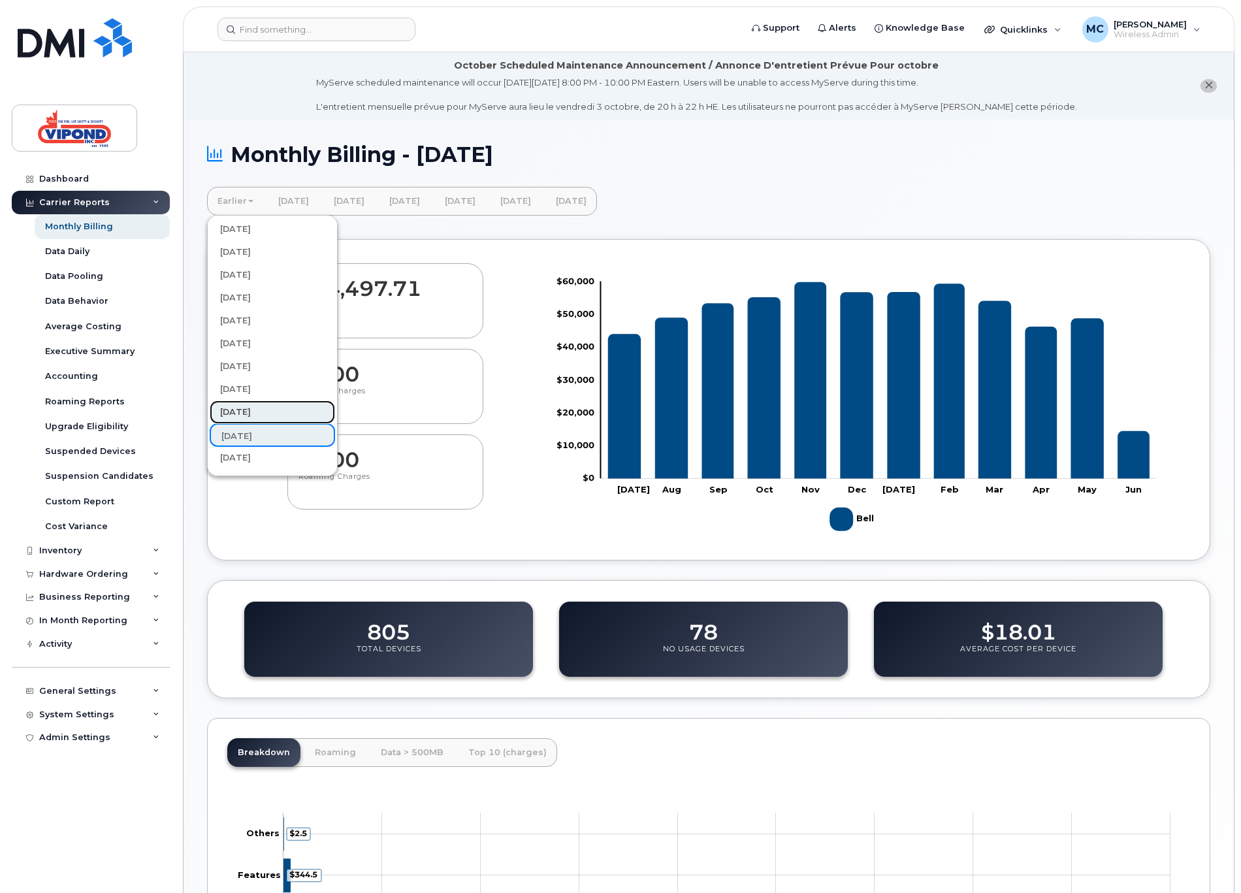
click at [235, 409] on link "[DATE]" at bounding box center [272, 413] width 125 height 24
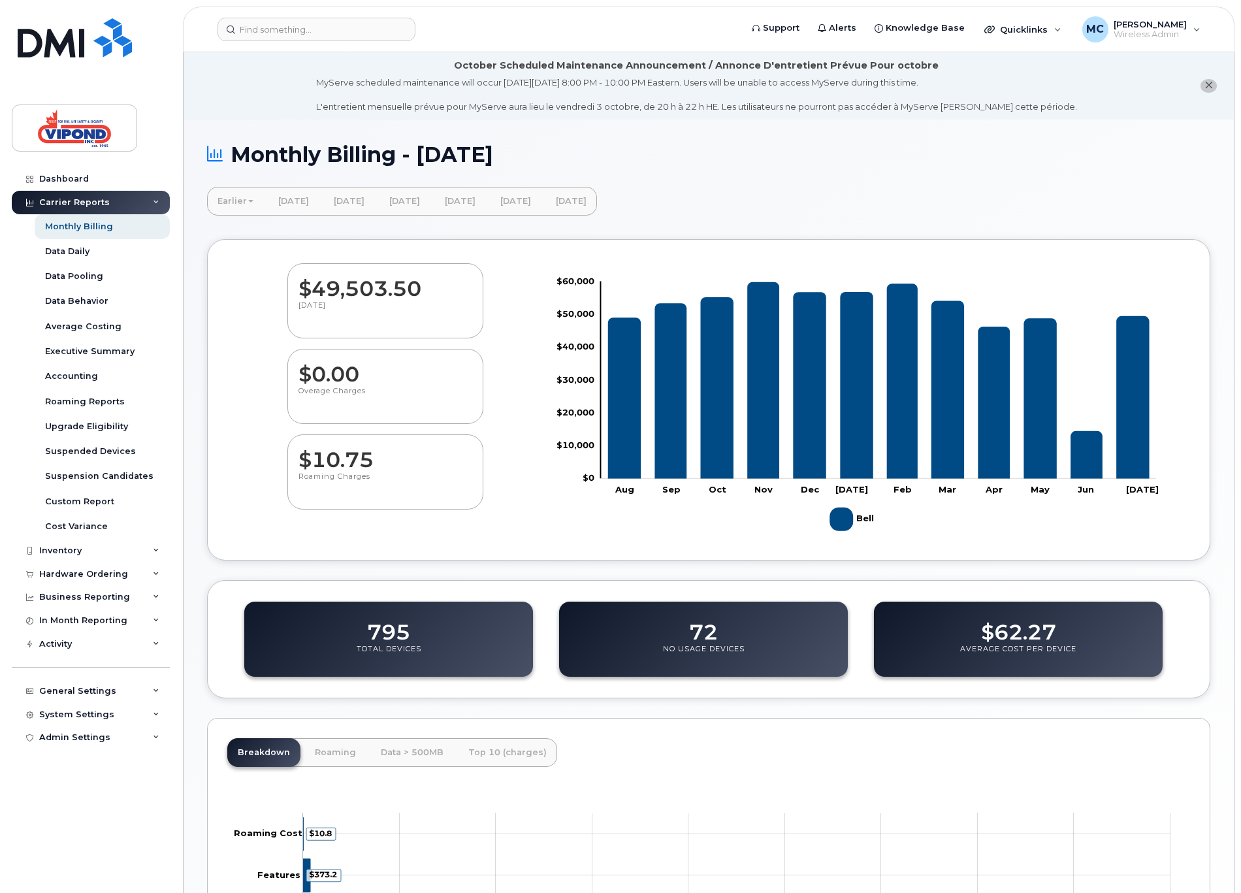
click at [240, 204] on link "Earlier" at bounding box center [235, 201] width 57 height 29
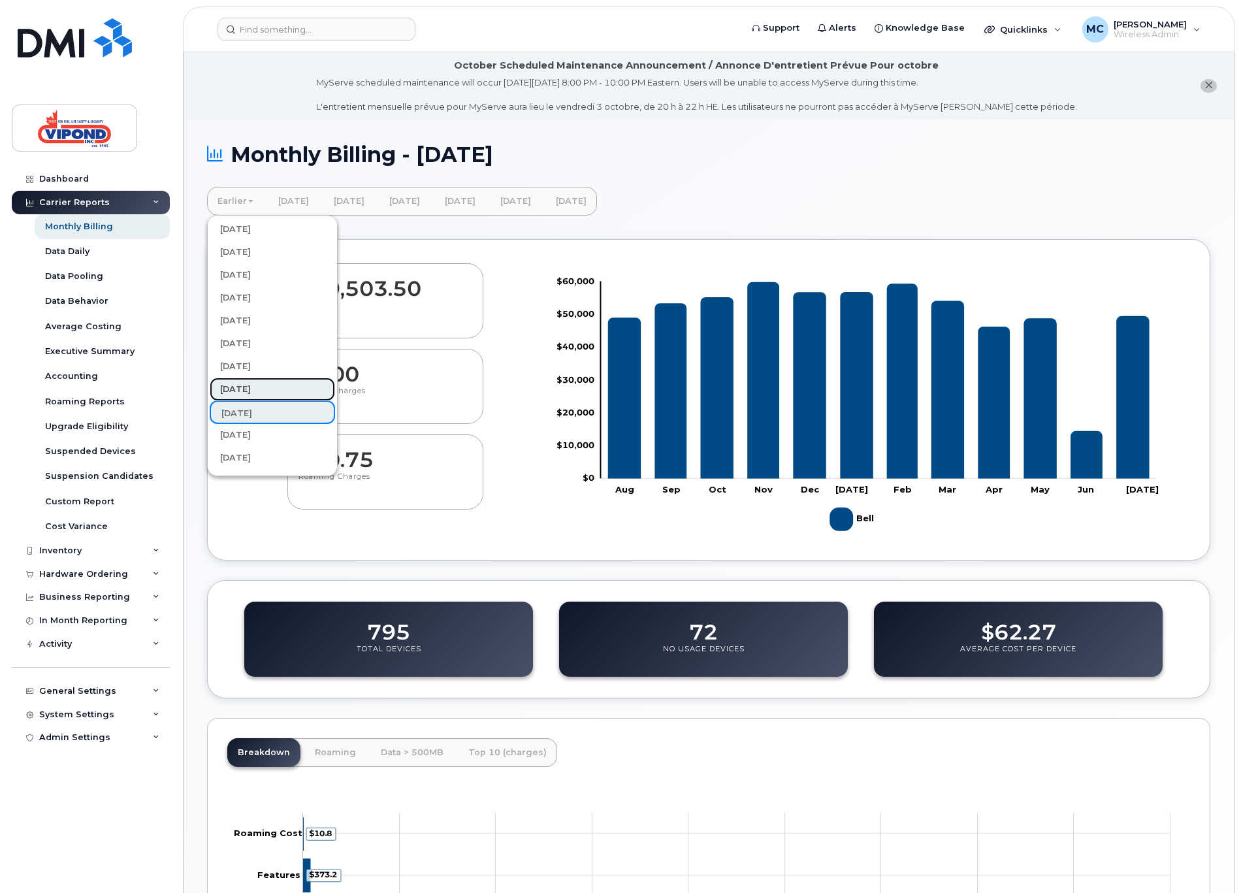
click at [242, 383] on link "[DATE]" at bounding box center [272, 390] width 125 height 24
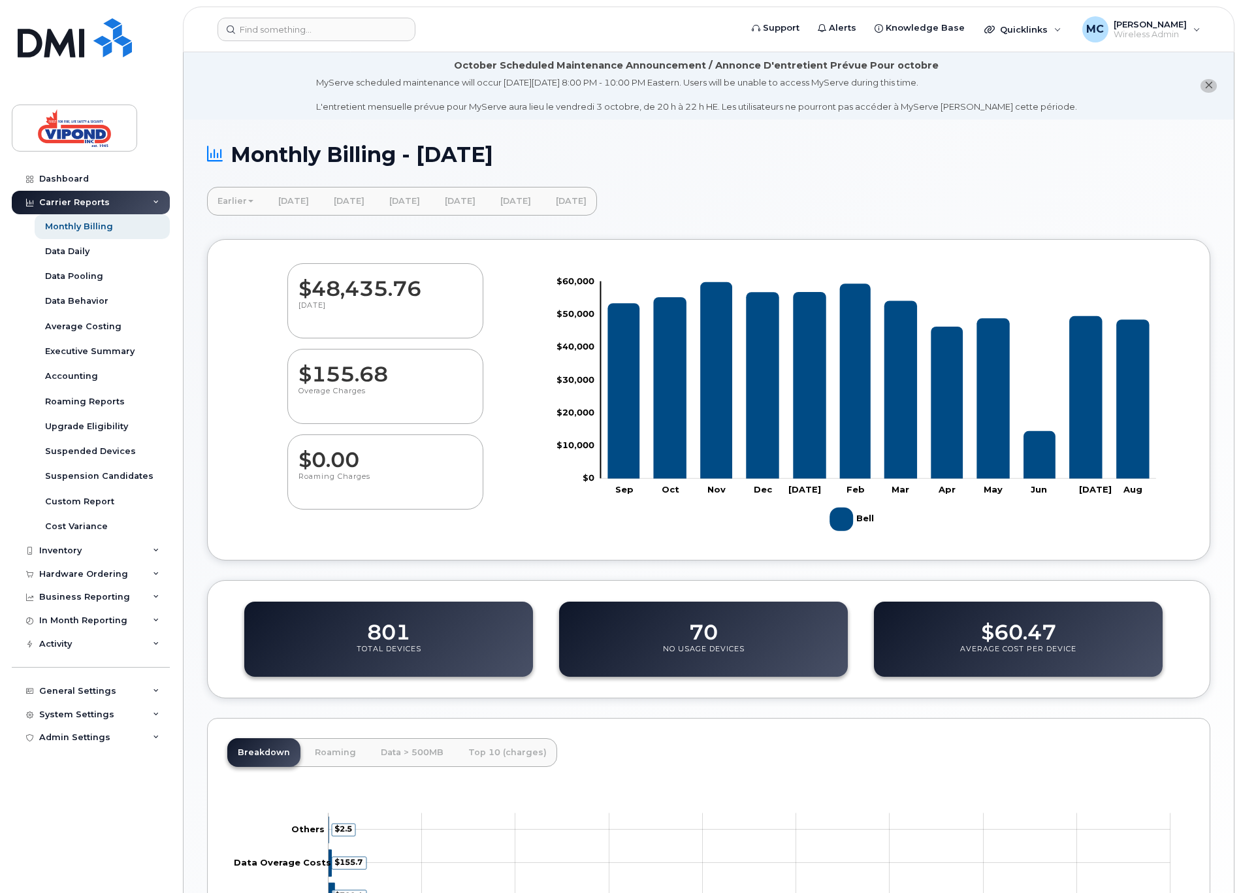
click at [228, 191] on link "Earlier" at bounding box center [235, 201] width 57 height 29
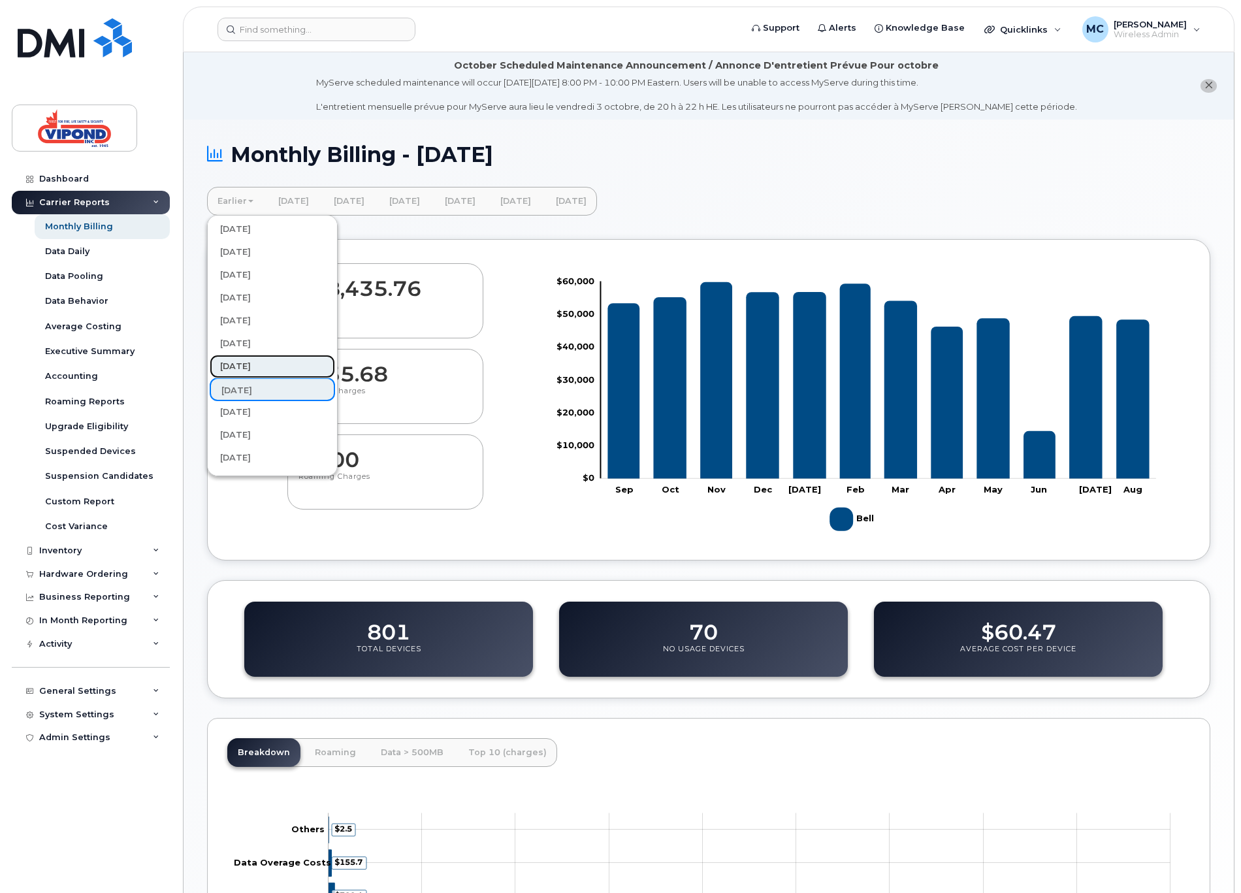
click at [240, 361] on link "[DATE]" at bounding box center [272, 367] width 125 height 24
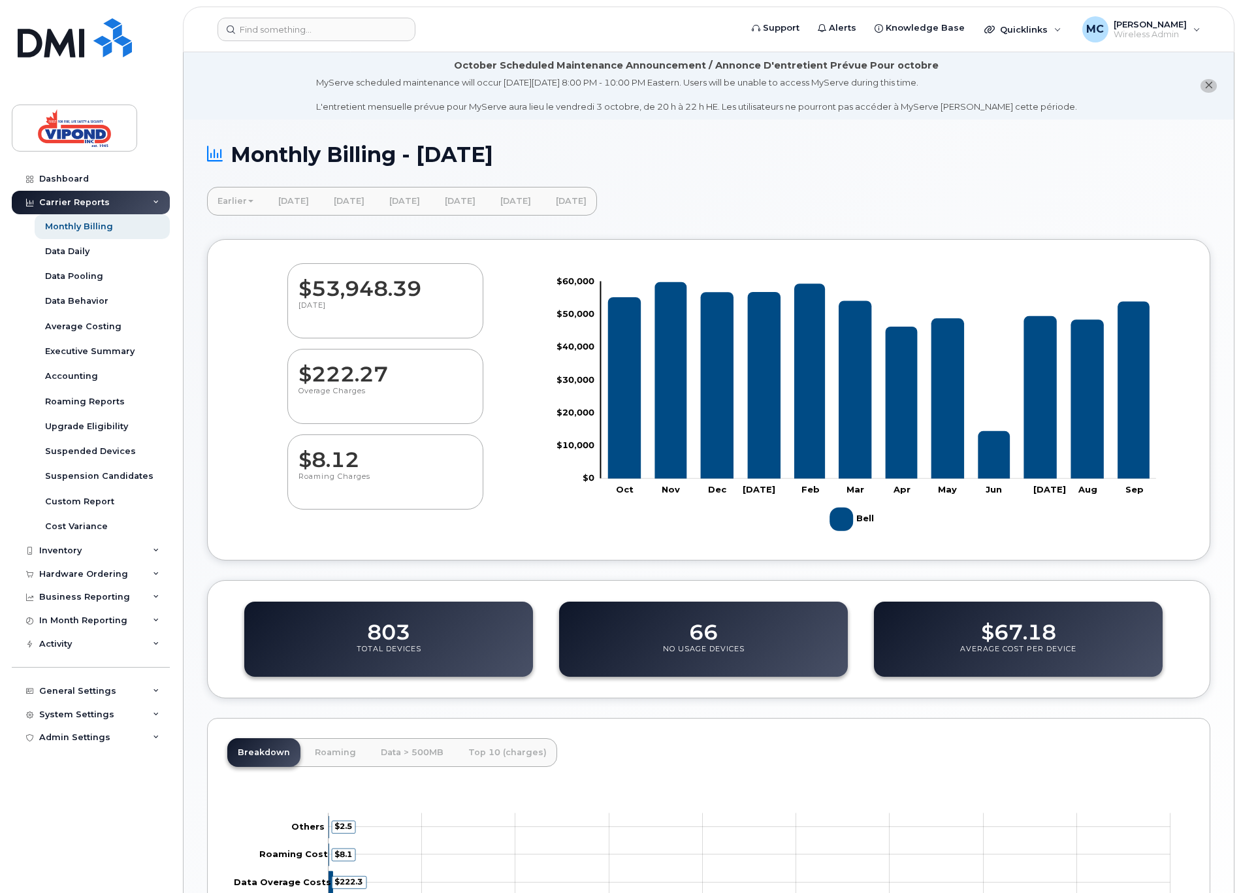
click at [238, 201] on link "Earlier" at bounding box center [235, 201] width 57 height 29
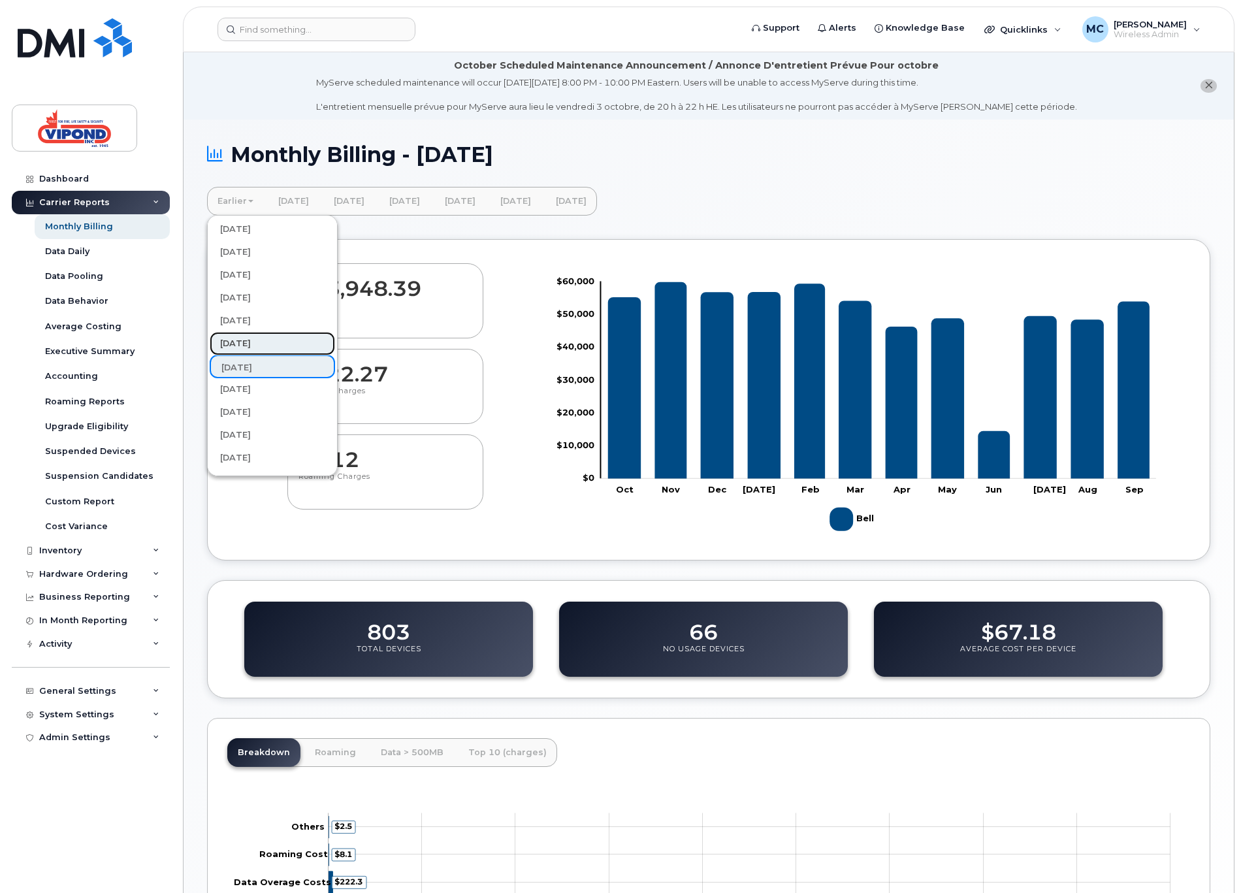
click at [244, 341] on link "[DATE]" at bounding box center [272, 344] width 125 height 24
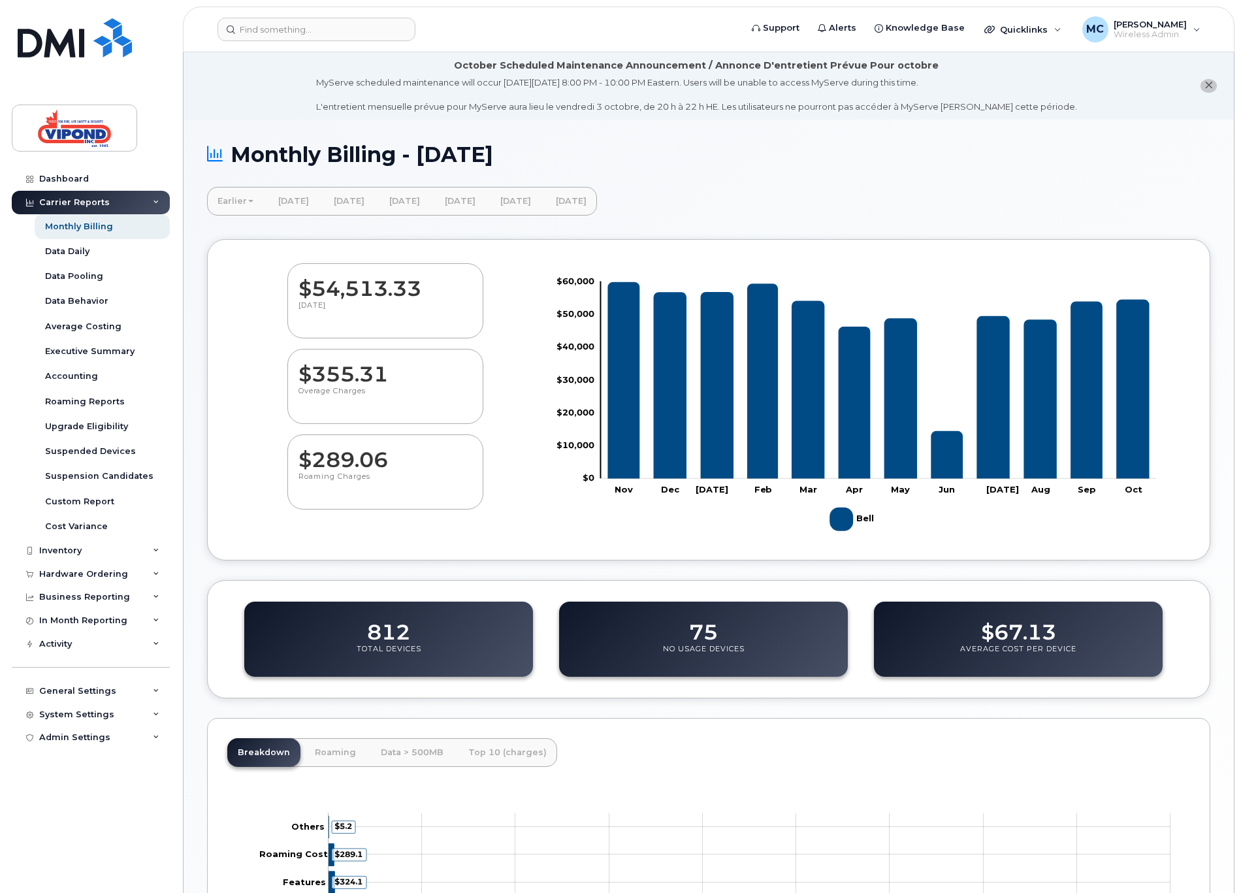
click at [231, 202] on link "Earlier" at bounding box center [235, 201] width 57 height 29
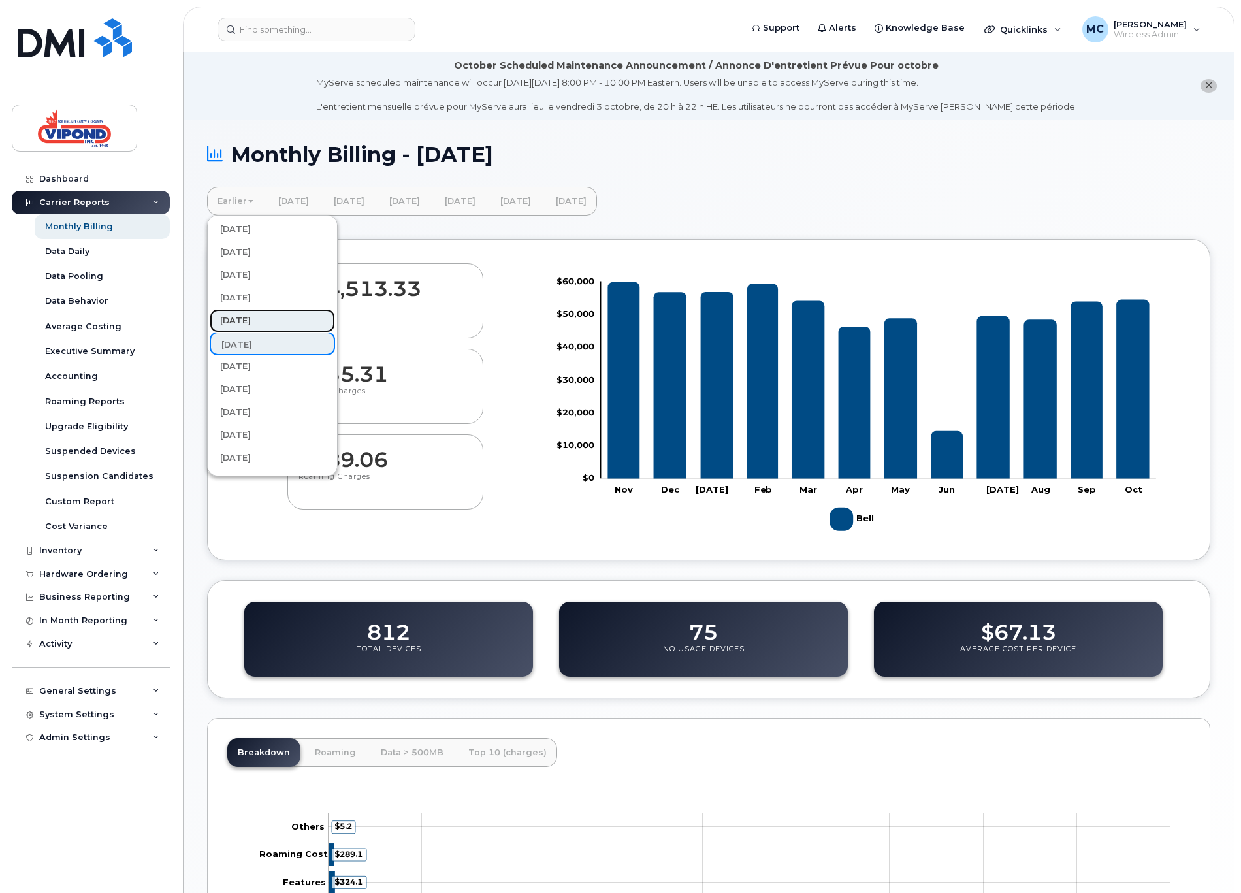
click at [264, 320] on link "[DATE]" at bounding box center [272, 321] width 125 height 24
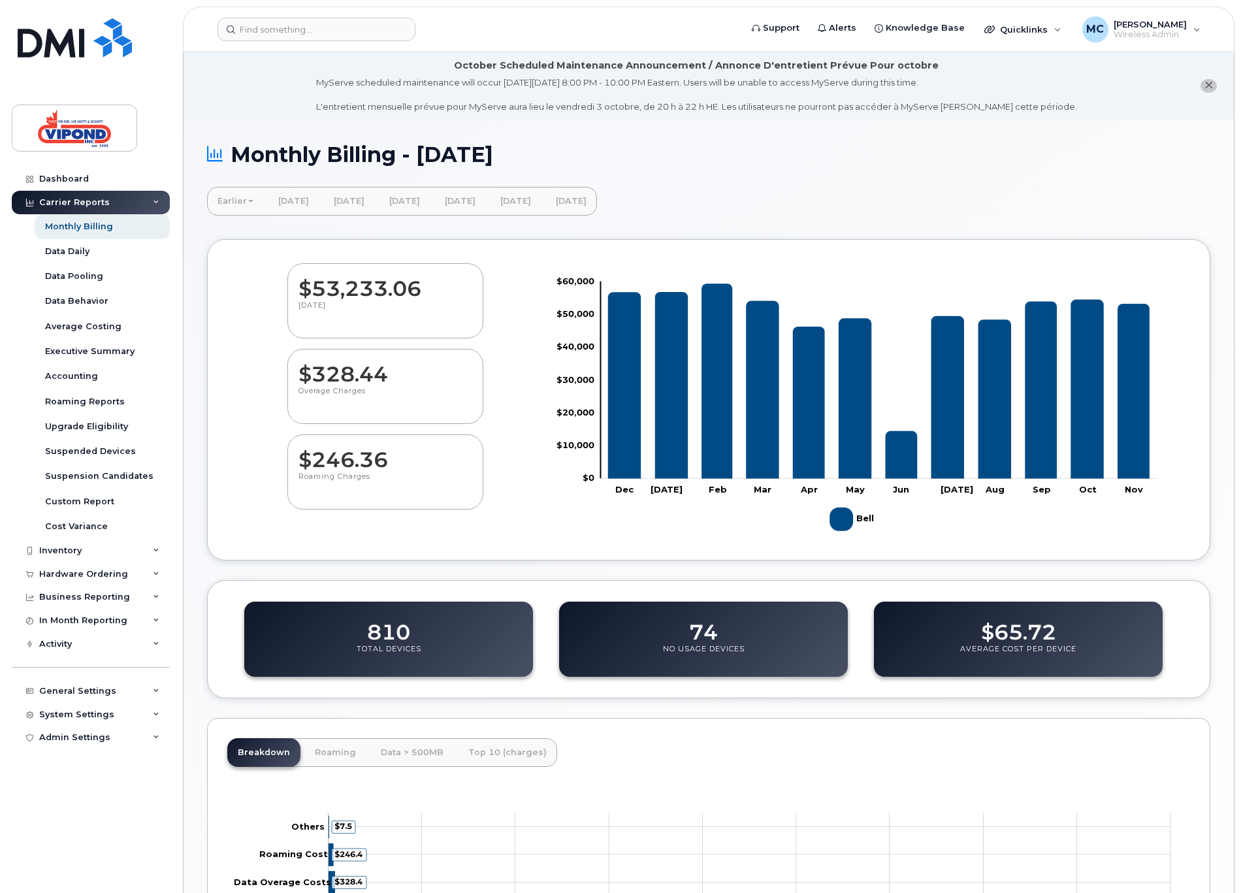
click at [224, 204] on link "Earlier" at bounding box center [235, 201] width 57 height 29
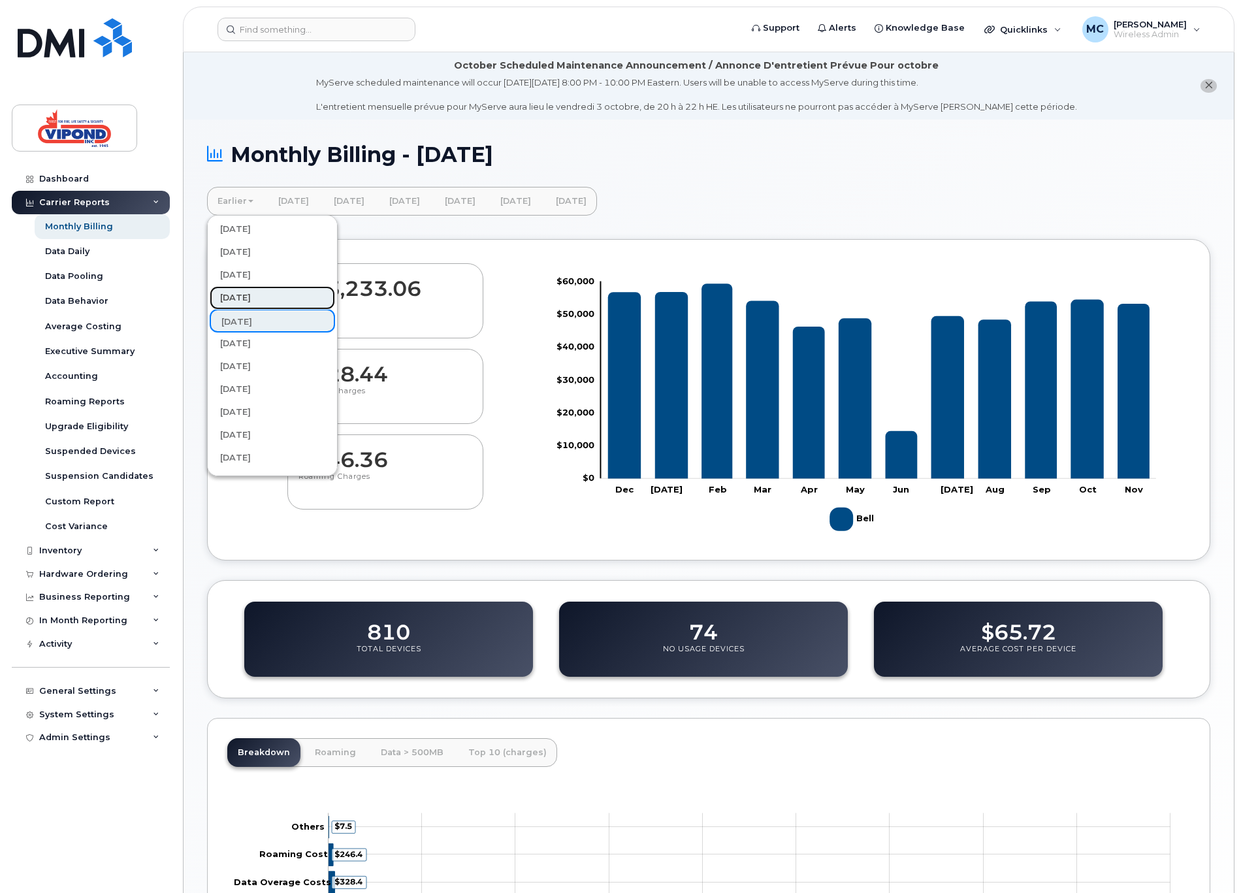
click at [235, 291] on link "[DATE]" at bounding box center [272, 298] width 125 height 24
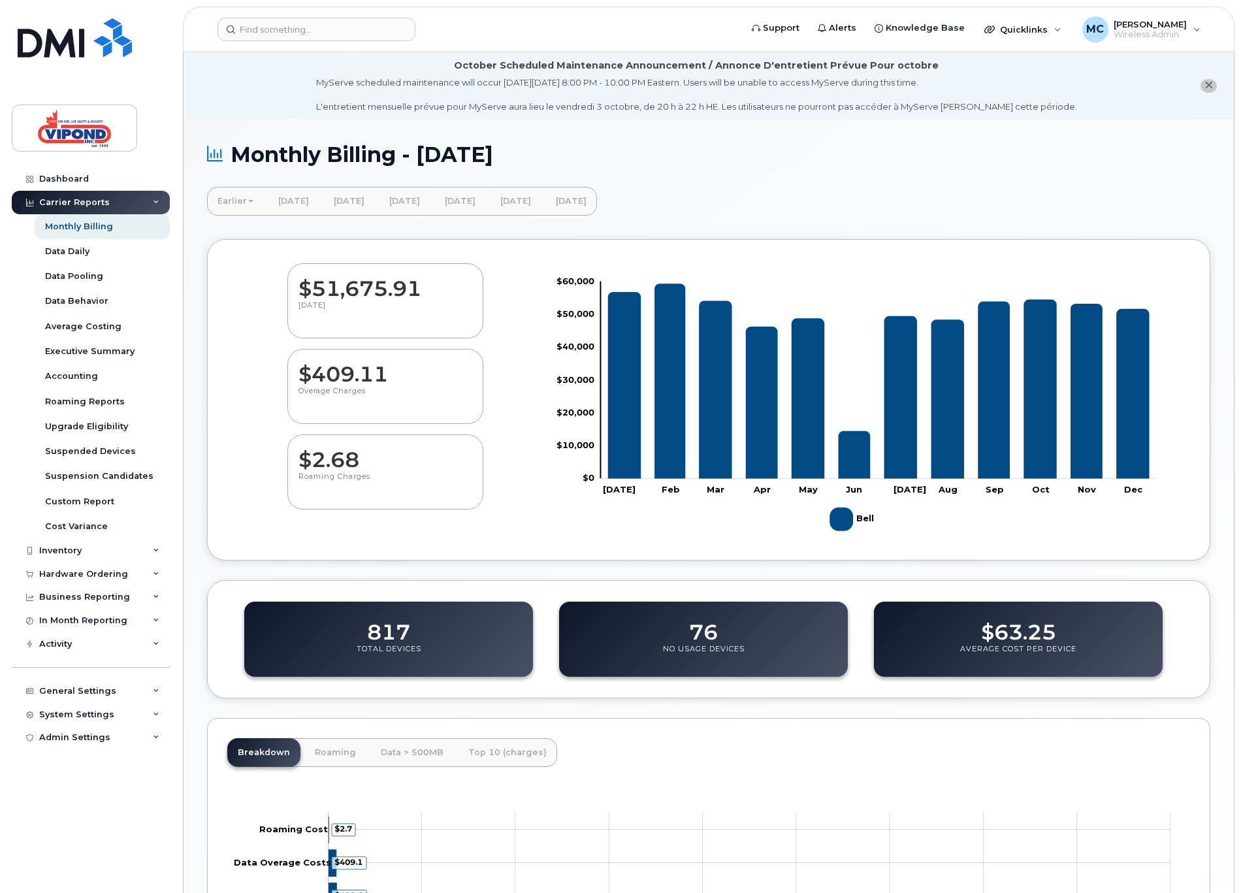
click at [234, 199] on link "Earlier" at bounding box center [235, 201] width 57 height 29
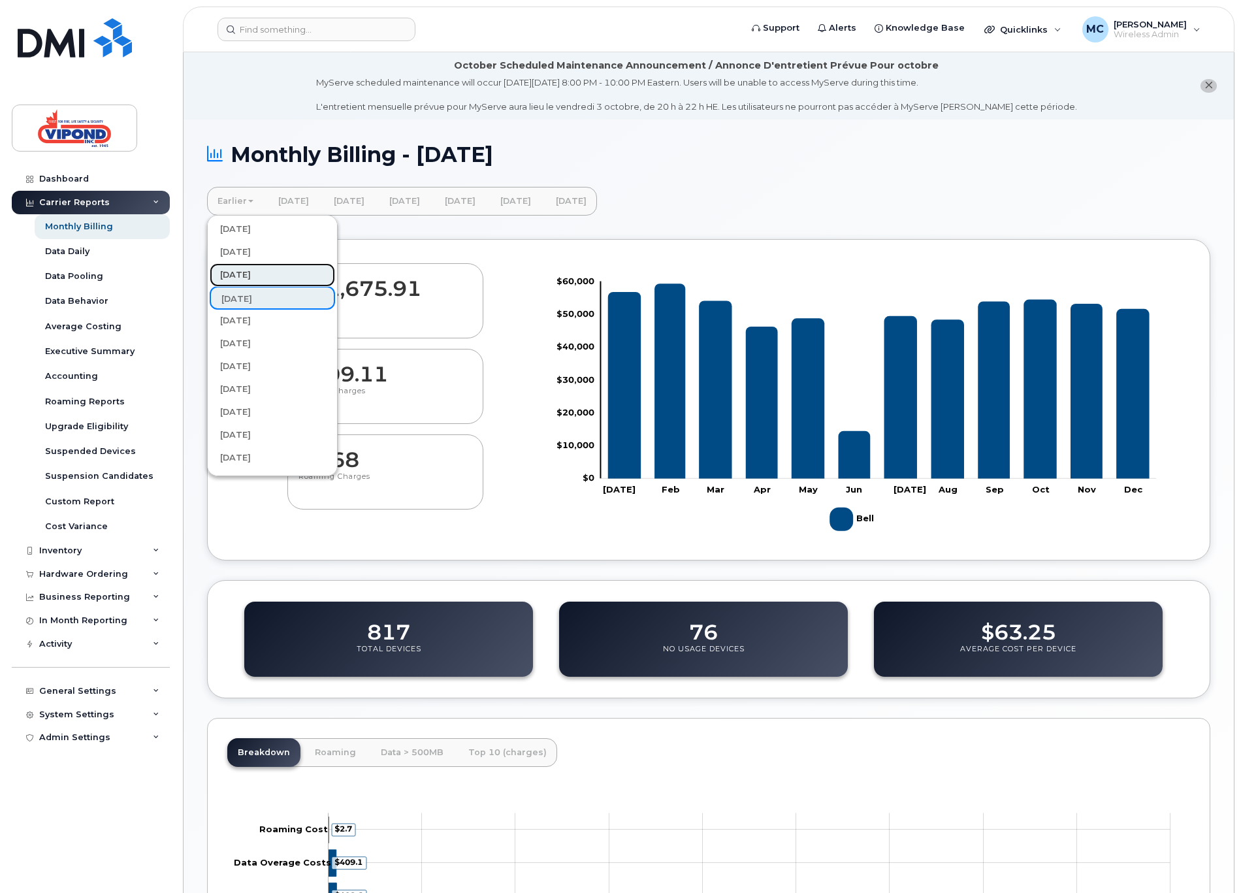
click at [245, 274] on link "[DATE]" at bounding box center [272, 275] width 125 height 24
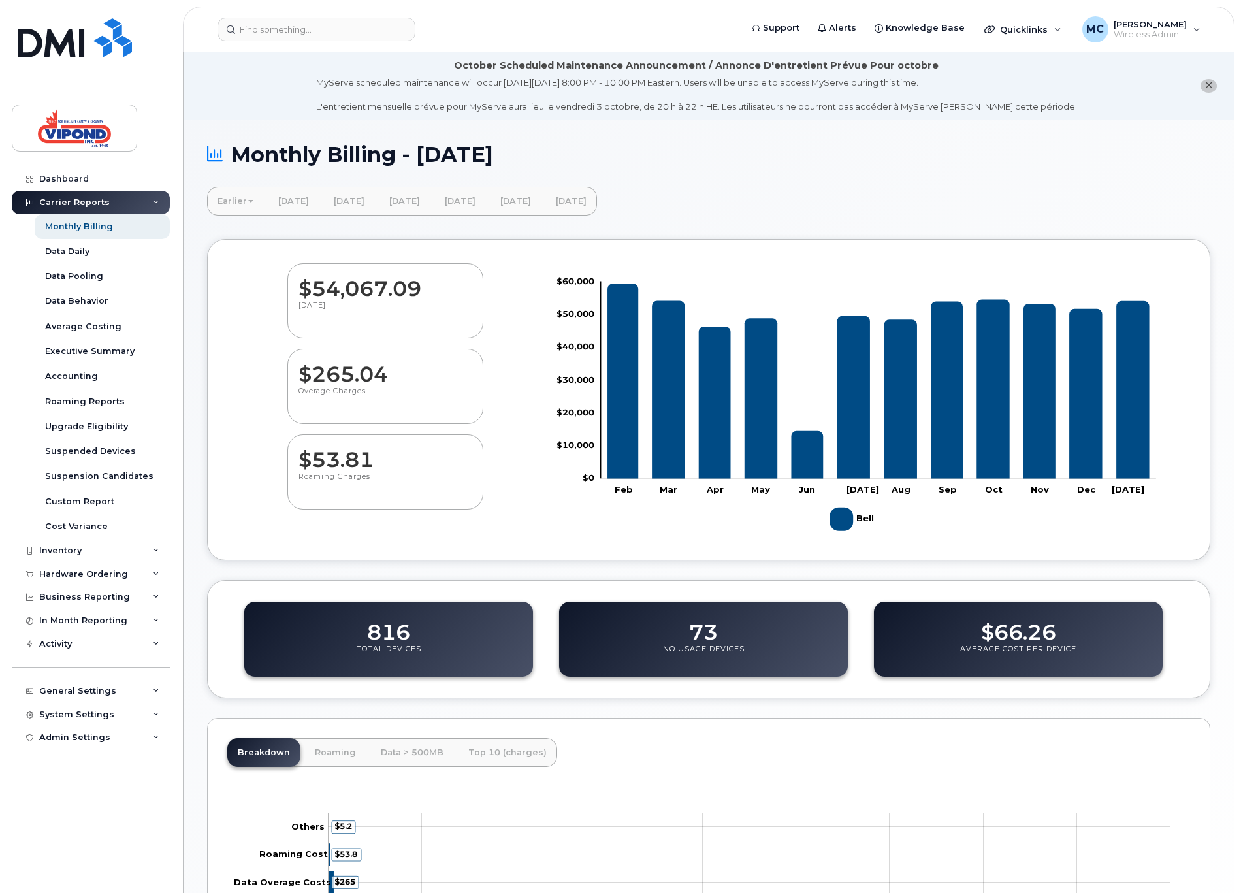
click at [233, 203] on link "Earlier" at bounding box center [235, 201] width 57 height 29
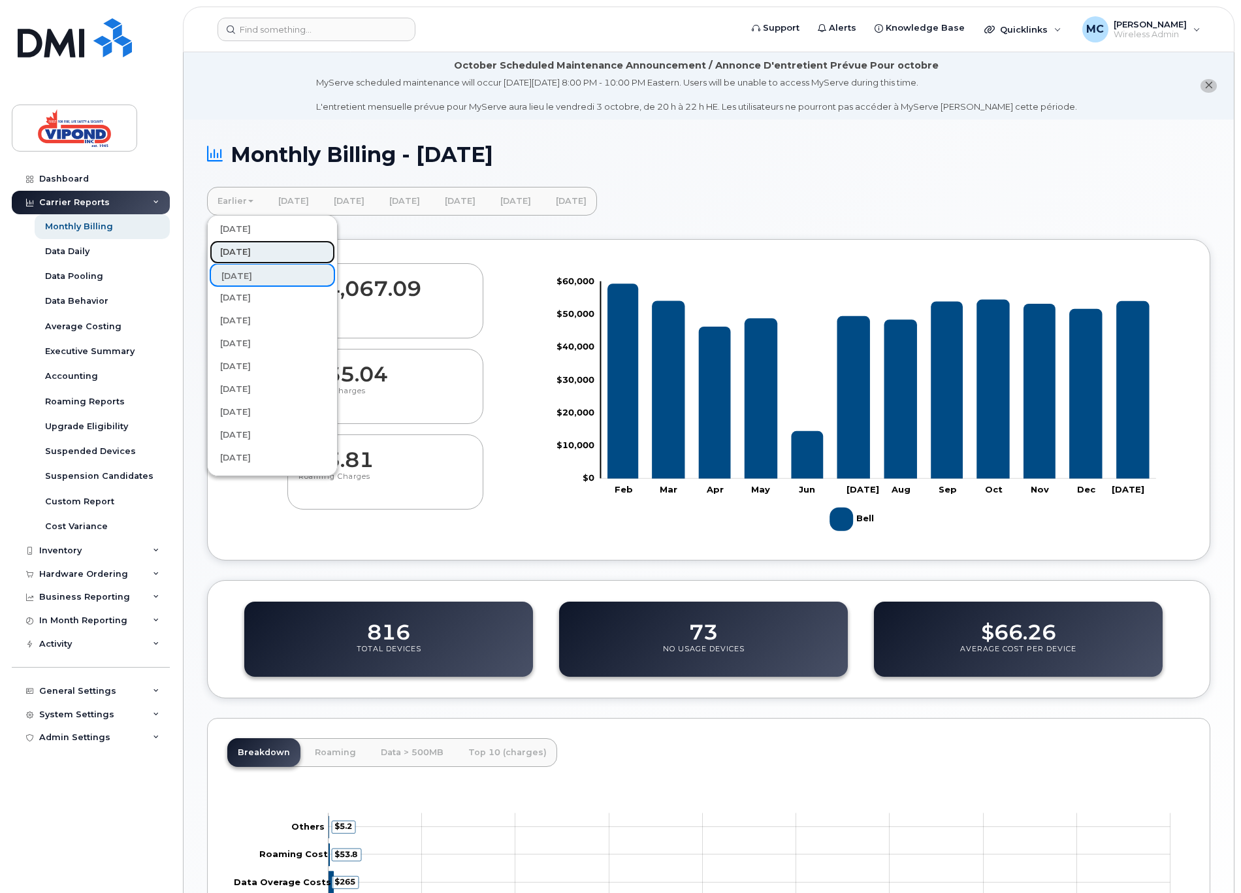
click at [248, 252] on link "[DATE]" at bounding box center [272, 252] width 125 height 24
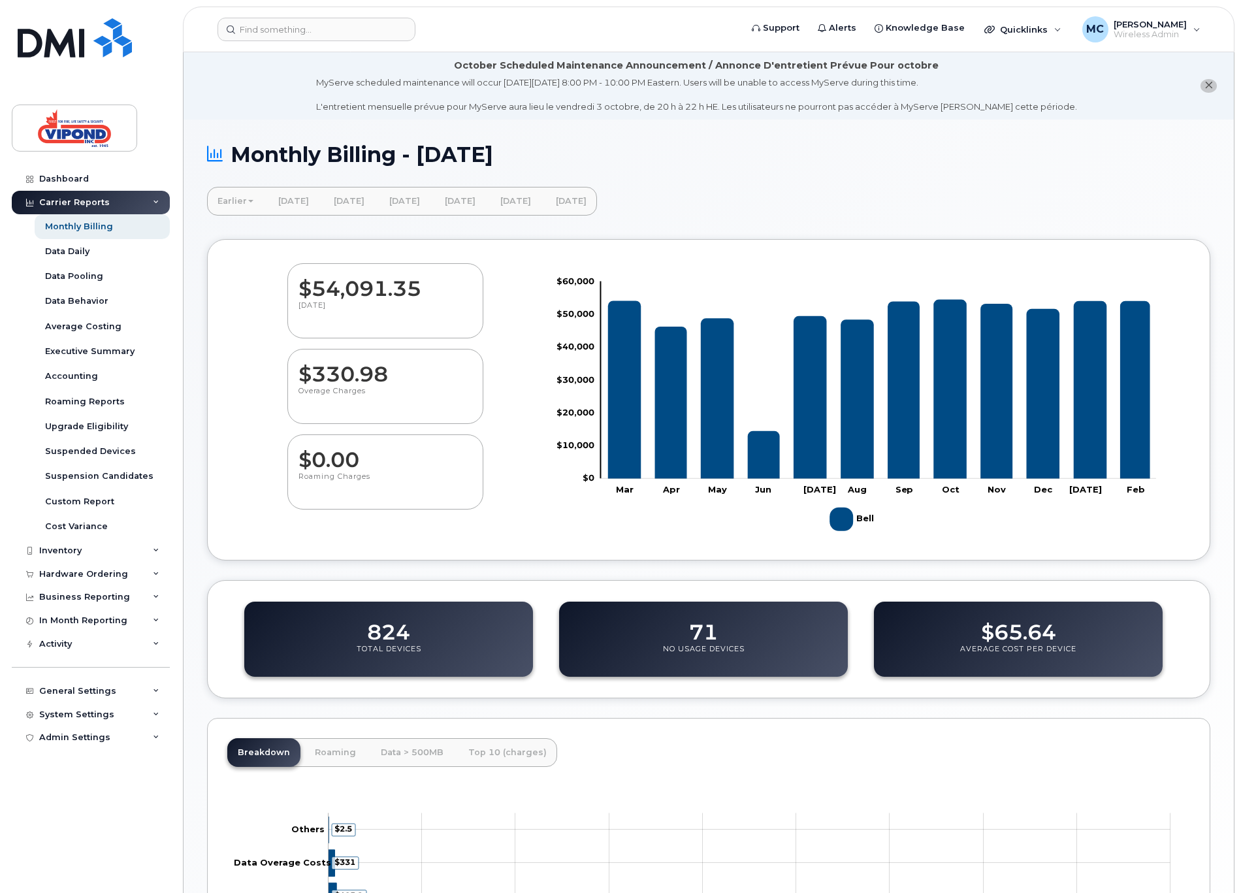
click at [233, 201] on link "Earlier" at bounding box center [235, 201] width 57 height 29
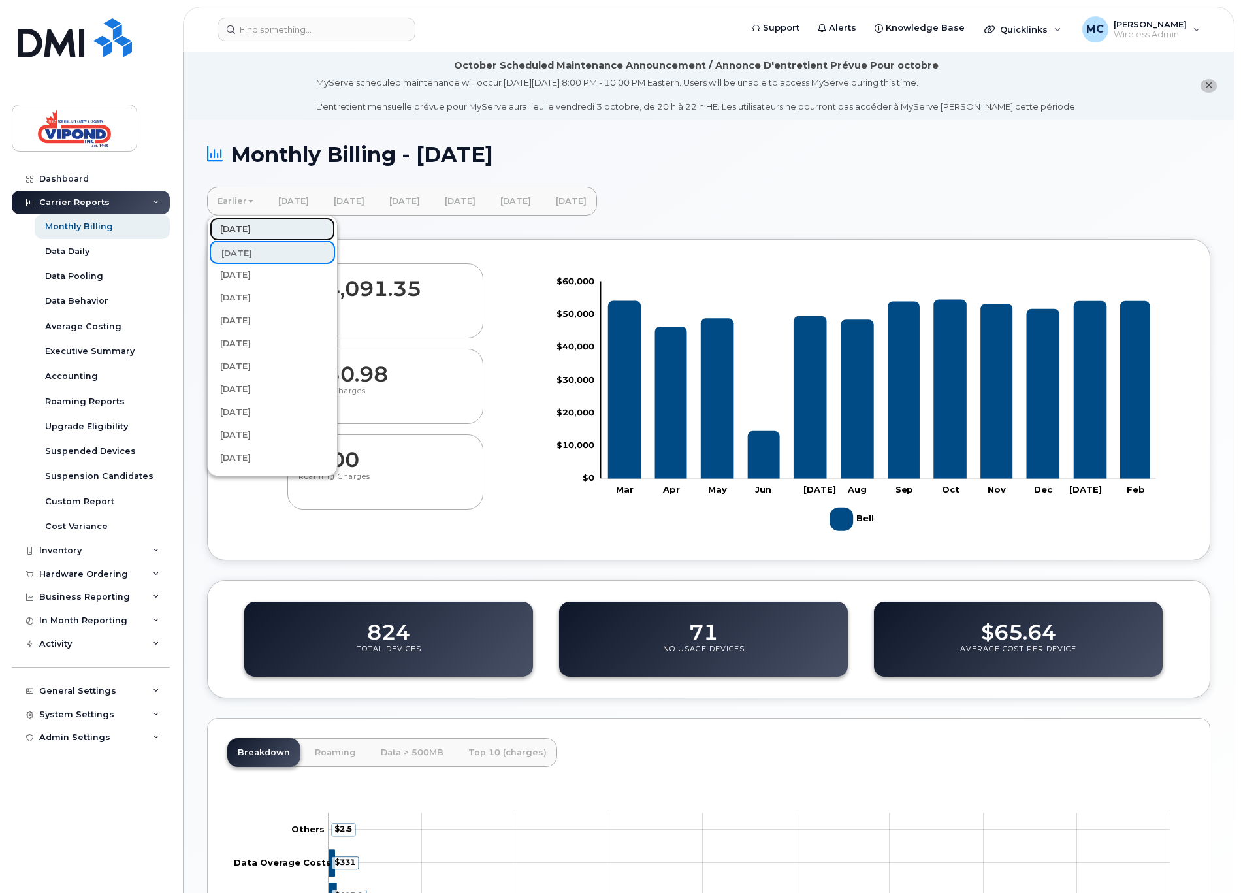
click at [257, 225] on link "[DATE]" at bounding box center [272, 230] width 125 height 24
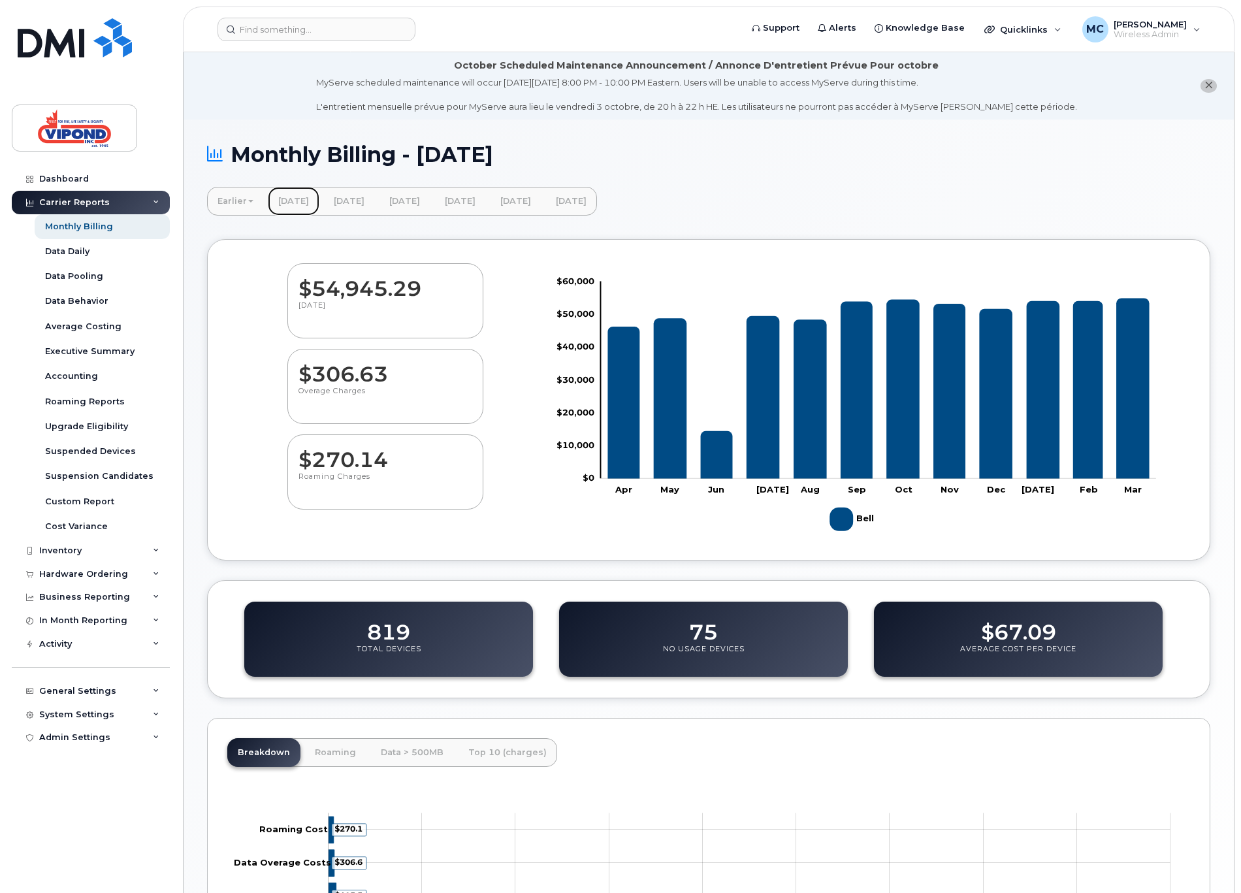
click at [298, 202] on link "[DATE]" at bounding box center [294, 201] width 52 height 29
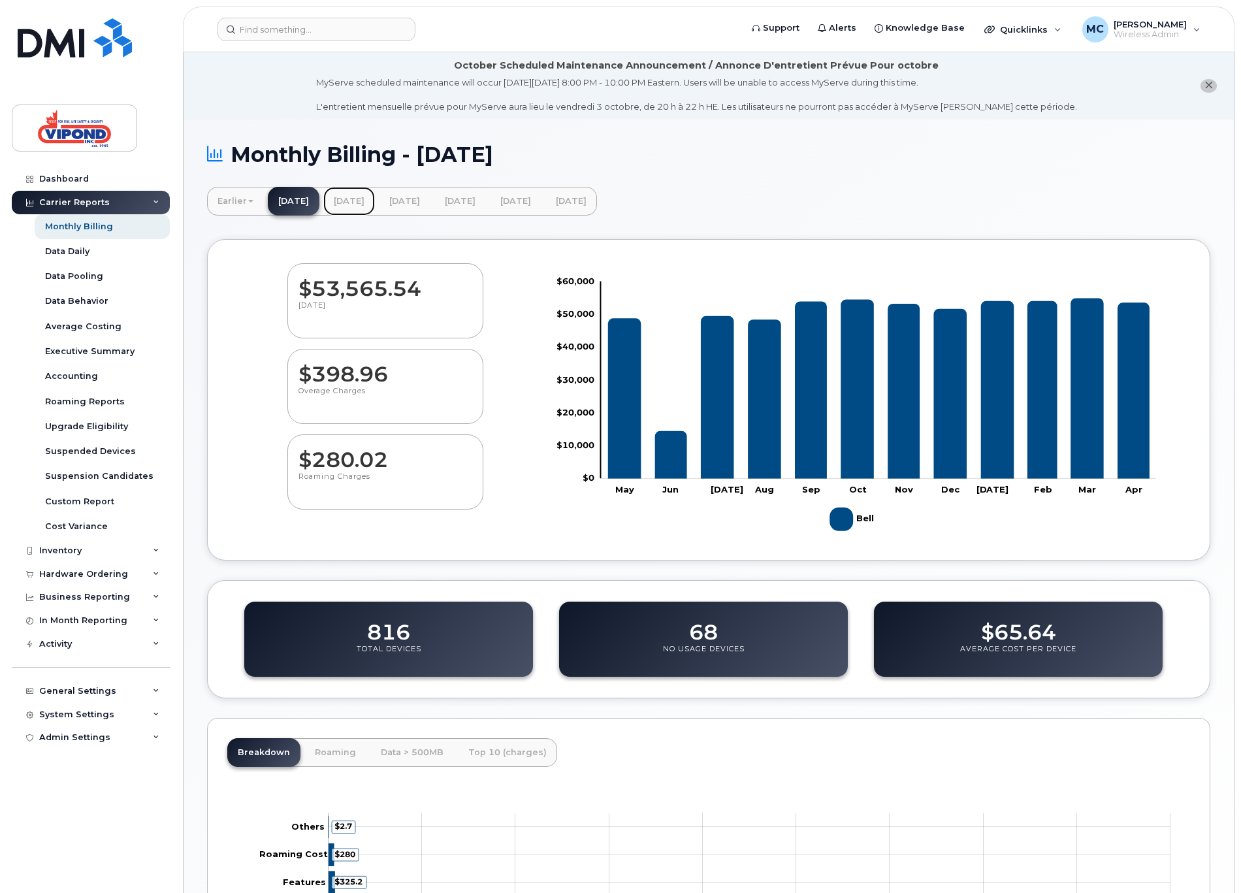
click at [372, 201] on link "[DATE]" at bounding box center [349, 201] width 52 height 29
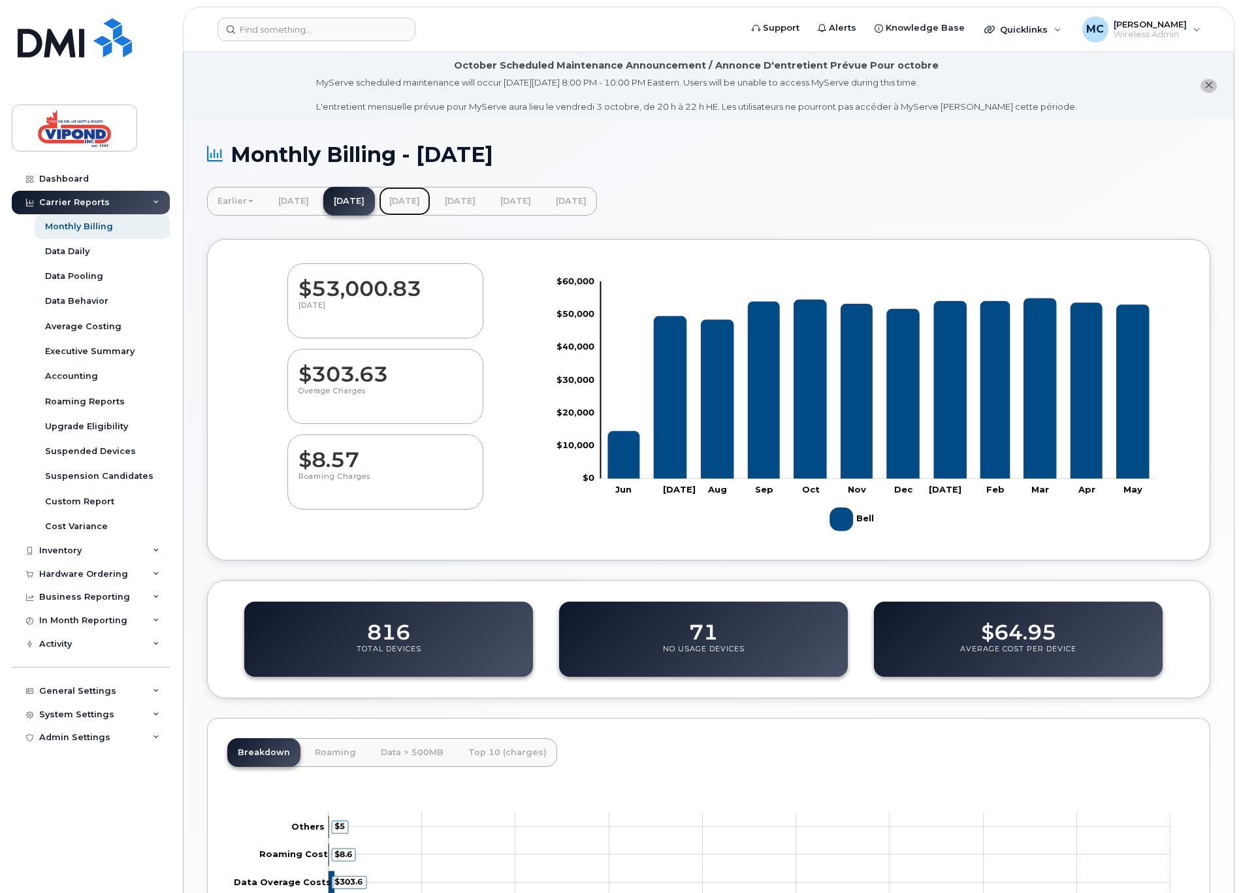
click at [431, 201] on link "[DATE]" at bounding box center [405, 201] width 52 height 29
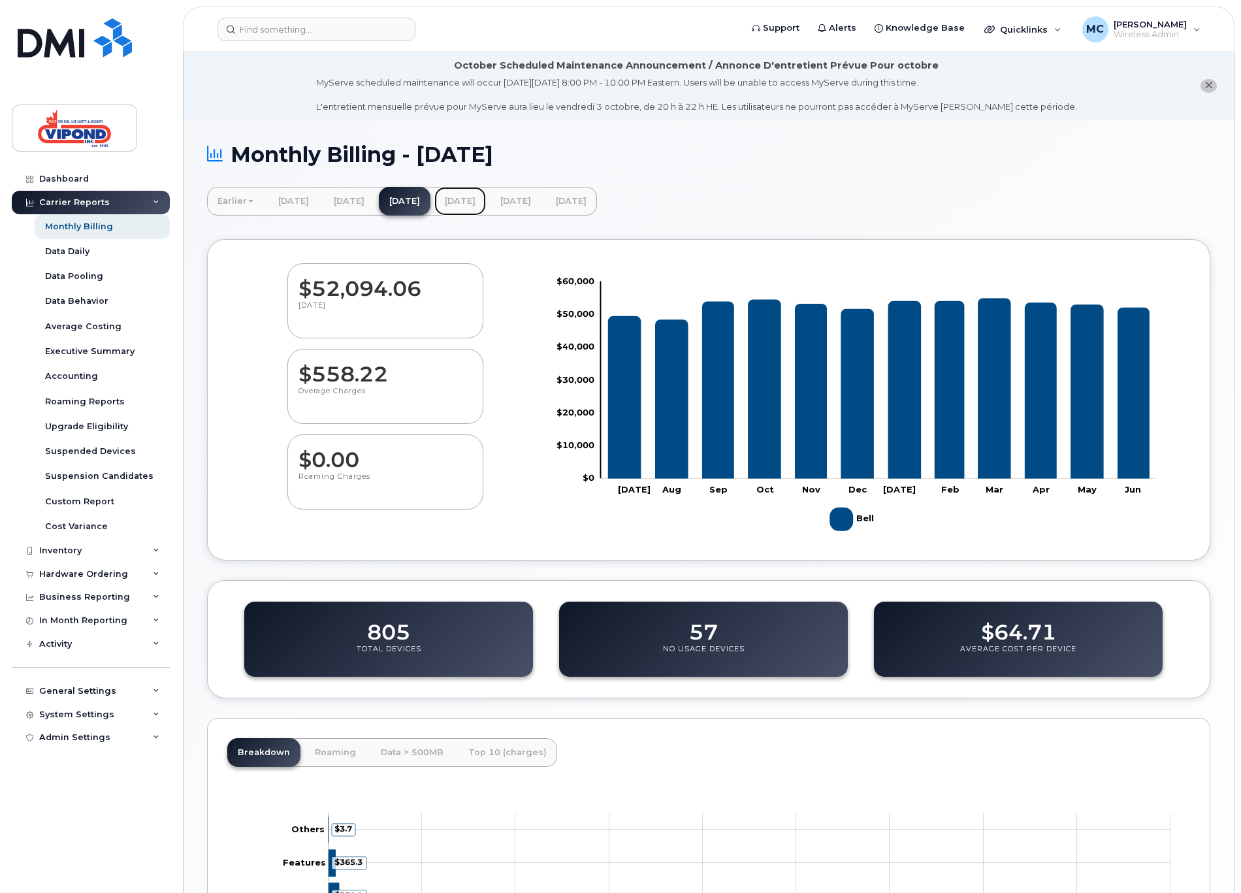
click at [486, 196] on link "[DATE]" at bounding box center [460, 201] width 52 height 29
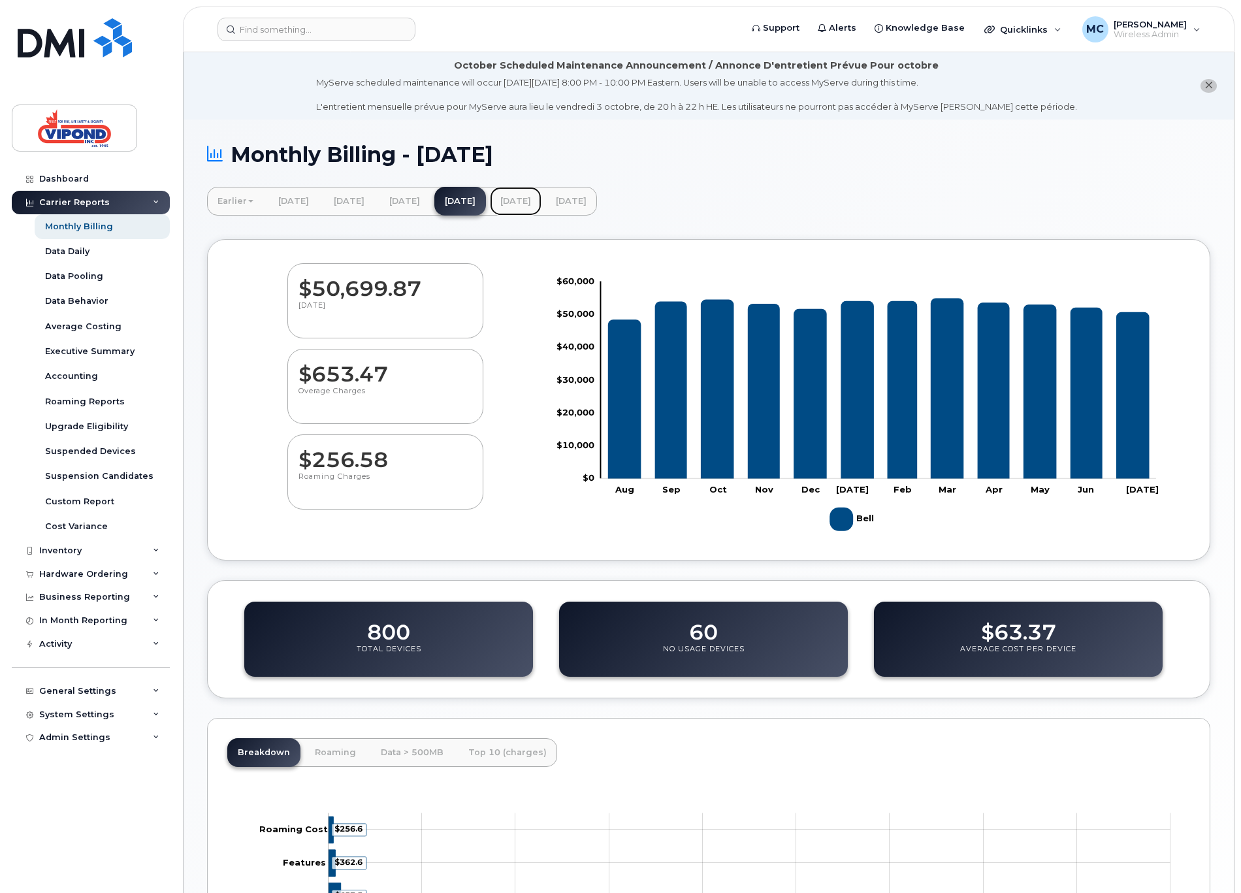
click at [542, 204] on link "[DATE]" at bounding box center [516, 201] width 52 height 29
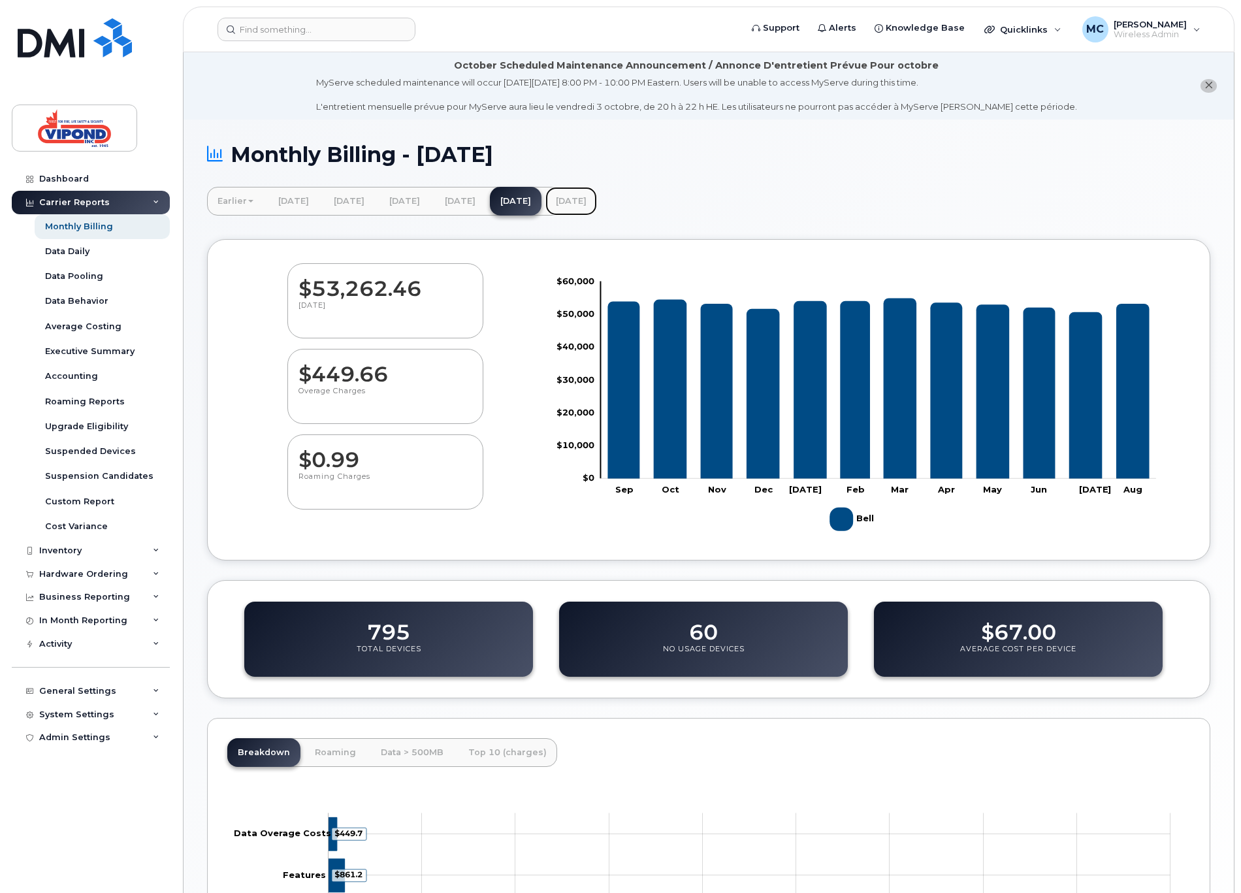
click at [597, 203] on link "[DATE]" at bounding box center [572, 201] width 52 height 29
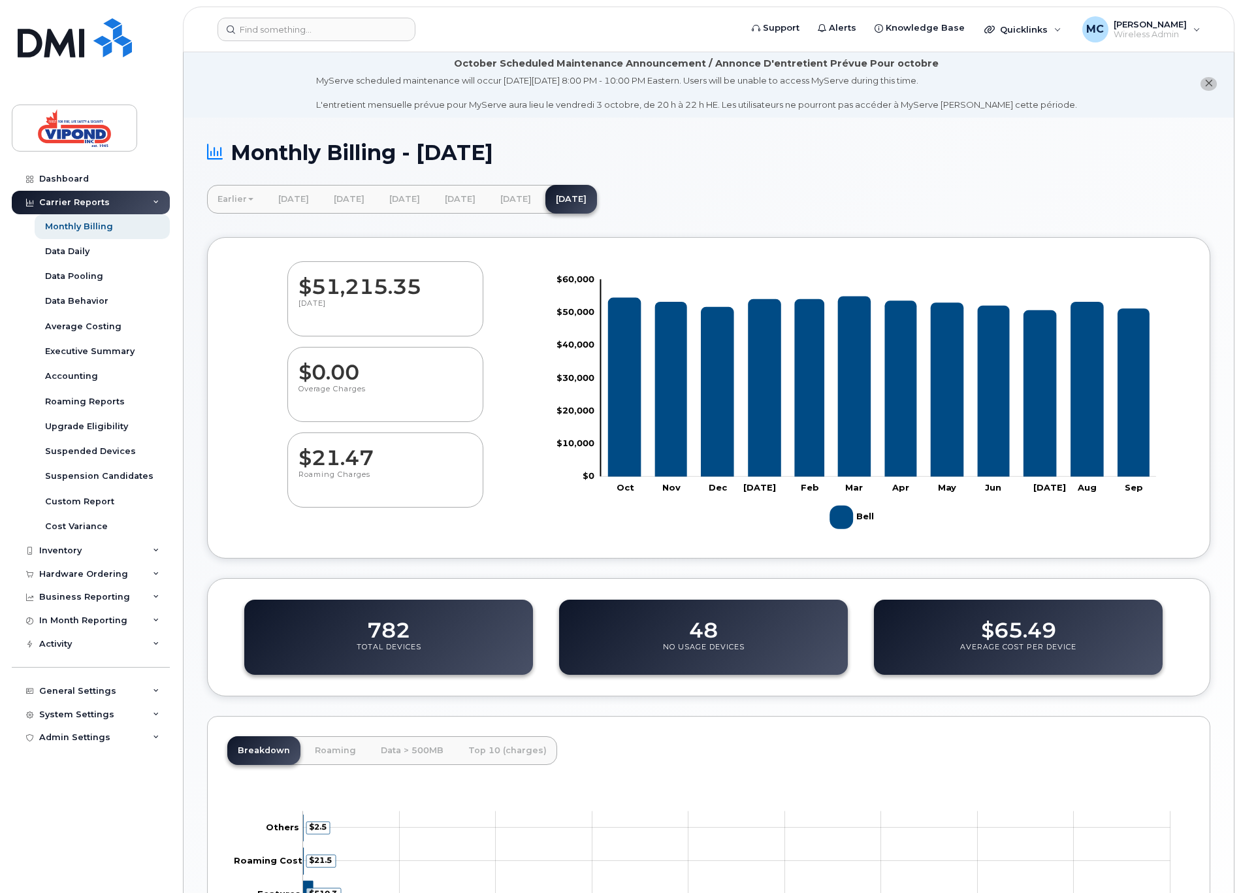
scroll to position [3, 0]
